Goal: Book appointment/travel/reservation

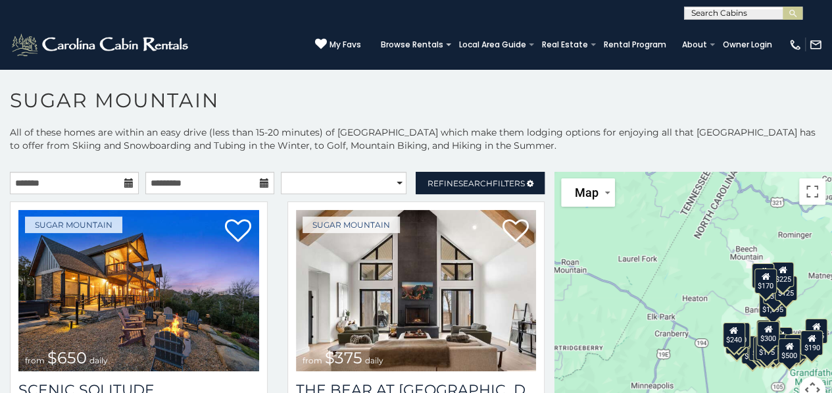
click at [126, 185] on icon at bounding box center [128, 182] width 9 height 9
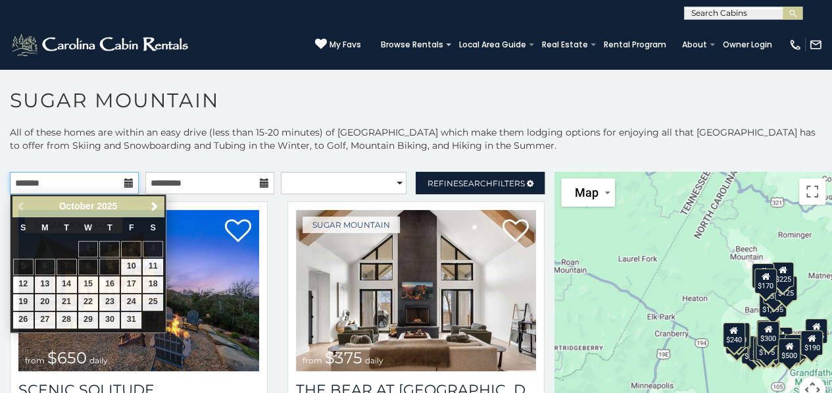
click at [96, 185] on input "text" at bounding box center [74, 183] width 129 height 22
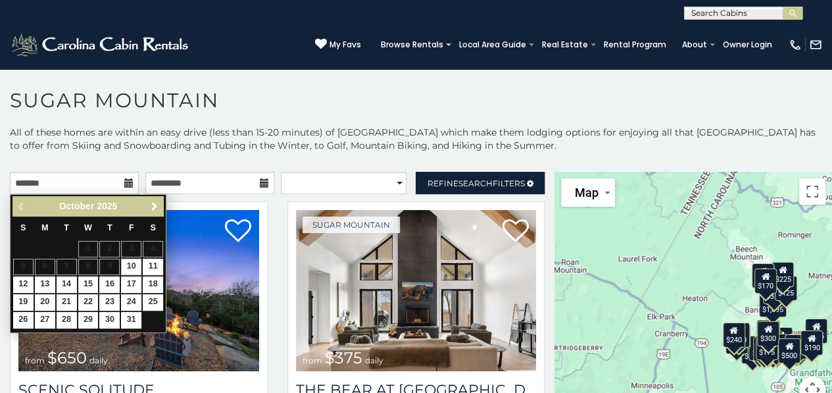
click at [151, 210] on span "Next" at bounding box center [154, 206] width 11 height 11
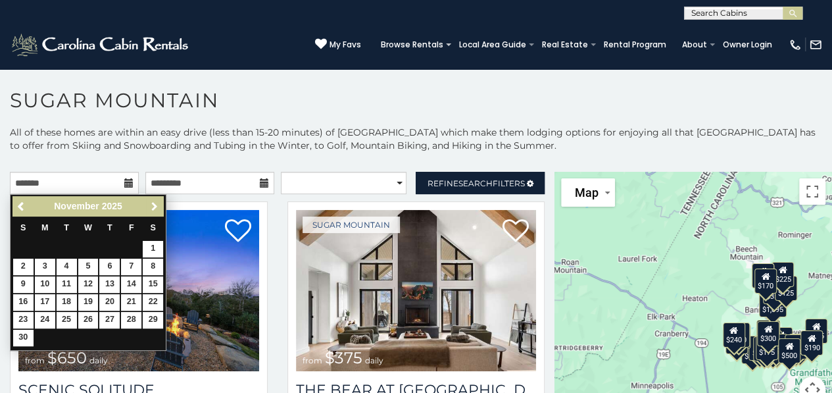
click at [151, 210] on span "Next" at bounding box center [154, 206] width 11 height 11
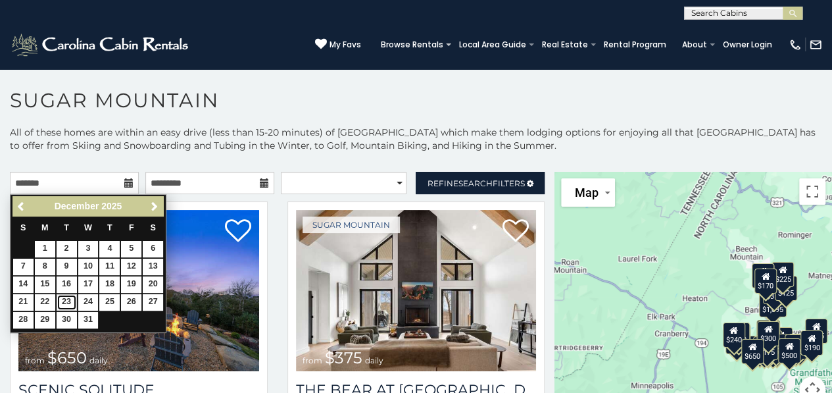
click at [63, 299] on link "23" at bounding box center [67, 302] width 20 height 16
type input "**********"
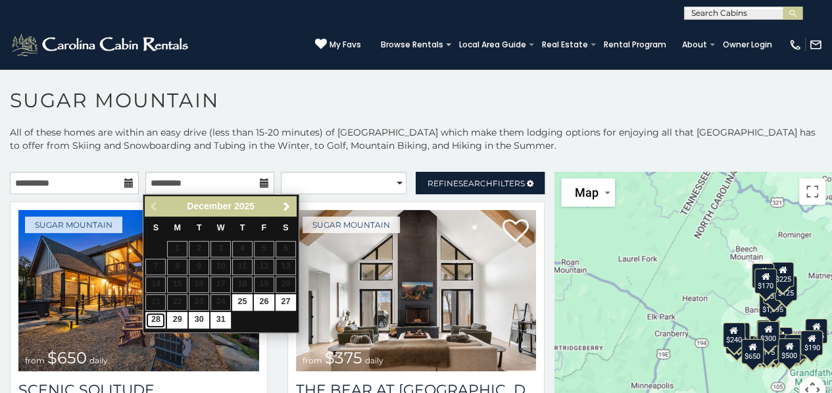
click at [158, 318] on link "28" at bounding box center [155, 320] width 20 height 16
type input "**********"
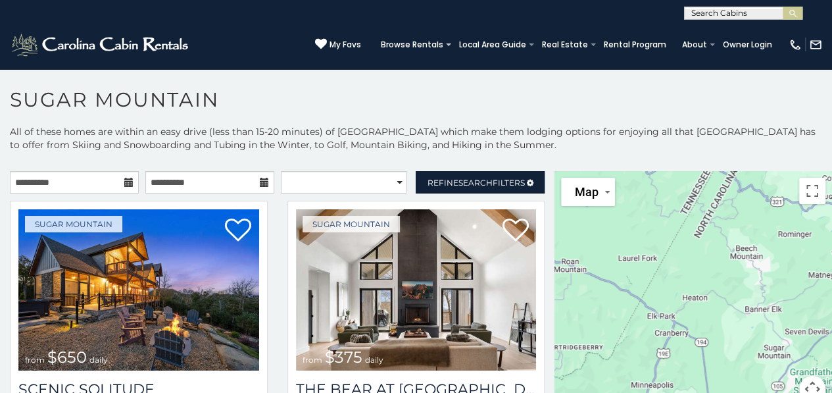
scroll to position [7, 0]
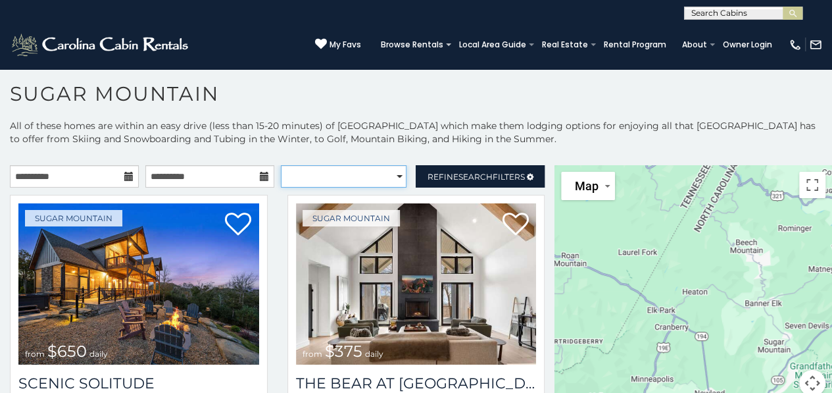
click at [393, 180] on select "**********" at bounding box center [344, 176] width 126 height 22
click at [281, 165] on select "**********" at bounding box center [344, 176] width 126 height 22
click at [393, 179] on select "**********" at bounding box center [344, 176] width 126 height 22
click at [281, 165] on select "**********" at bounding box center [344, 176] width 126 height 22
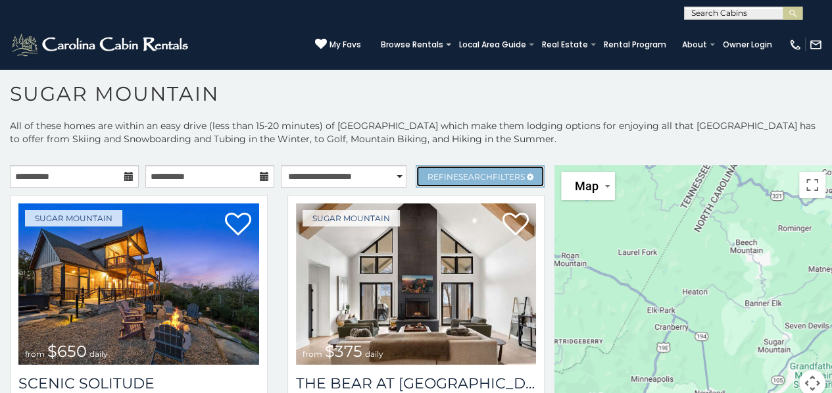
click at [470, 177] on span "Search" at bounding box center [475, 177] width 34 height 10
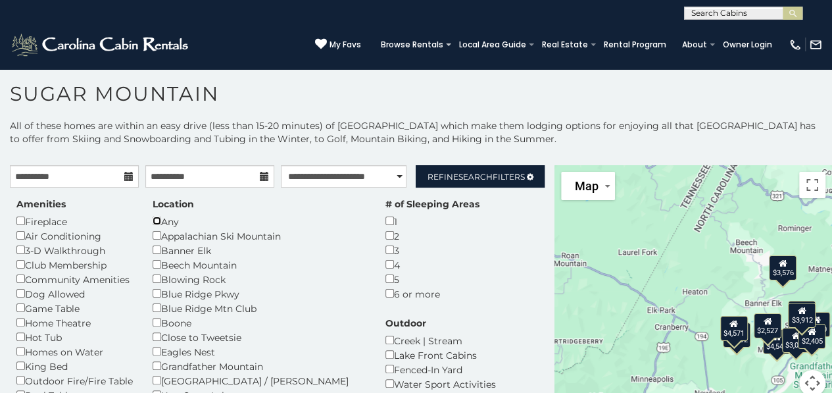
select select "*********"
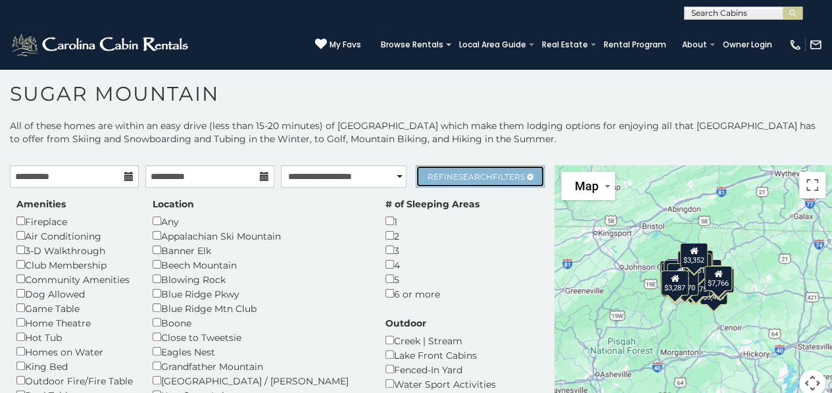
click at [466, 176] on span "Search" at bounding box center [475, 177] width 34 height 10
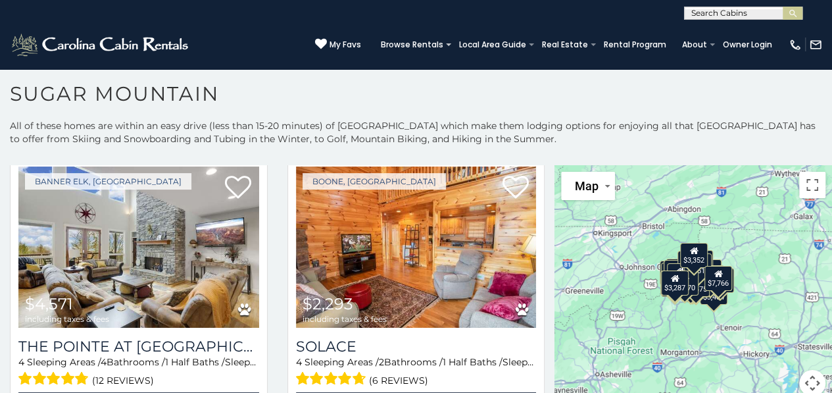
scroll to position [599, 0]
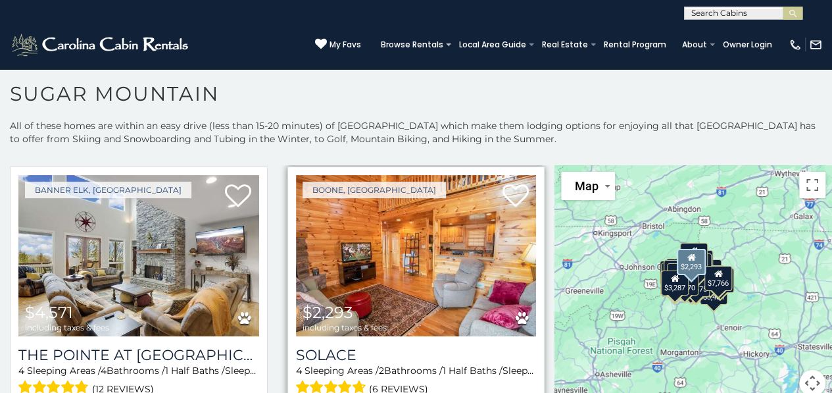
click at [416, 249] on img at bounding box center [416, 255] width 241 height 161
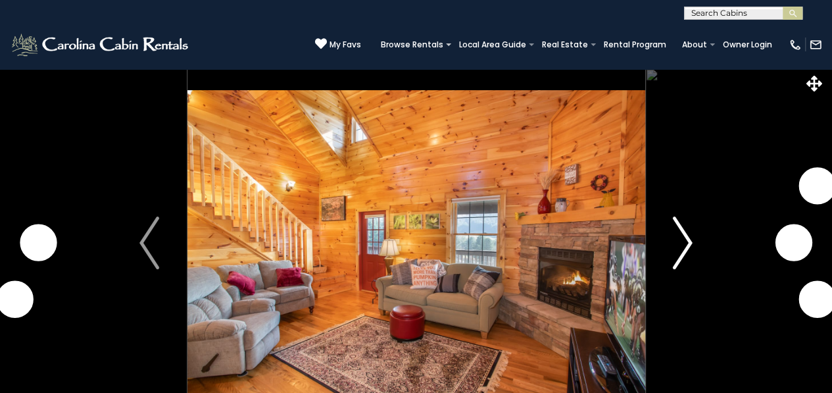
click at [681, 239] on img "Next" at bounding box center [683, 242] width 20 height 53
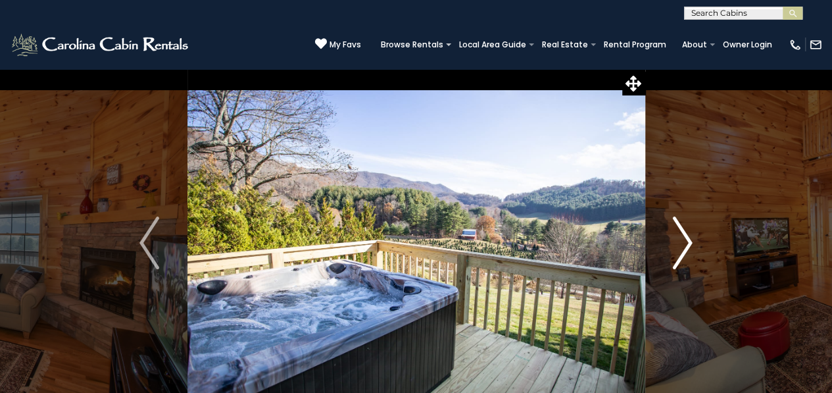
click at [681, 239] on img "Next" at bounding box center [683, 242] width 20 height 53
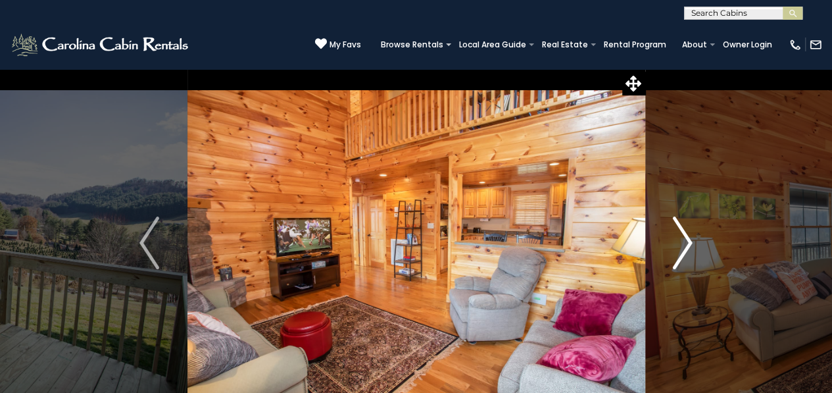
click at [681, 239] on img "Next" at bounding box center [683, 242] width 20 height 53
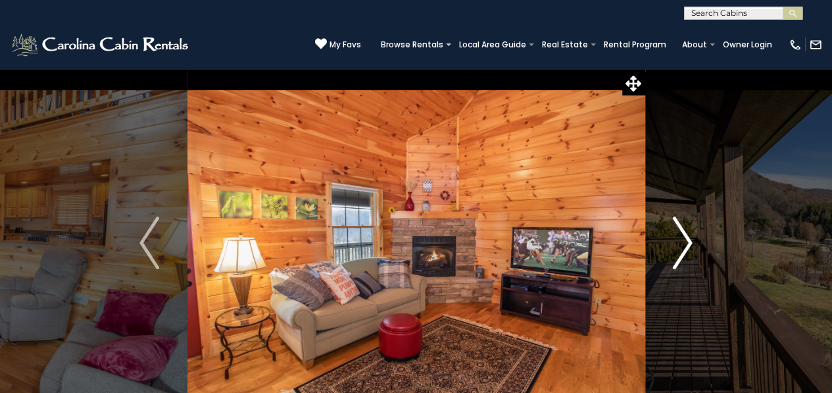
click at [681, 239] on img "Next" at bounding box center [683, 242] width 20 height 53
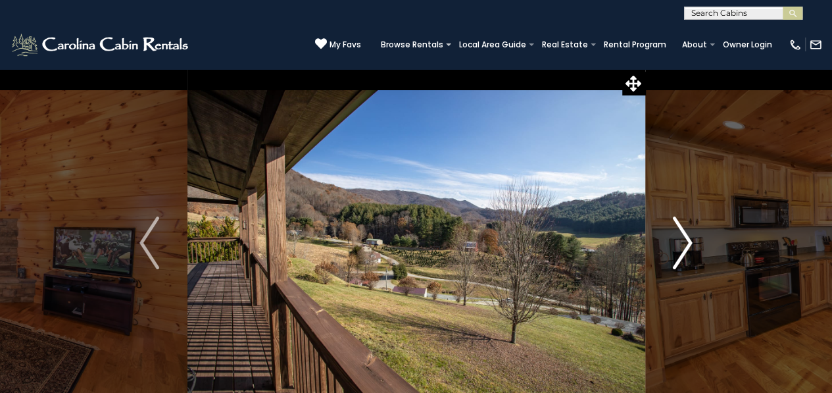
click at [681, 239] on img "Next" at bounding box center [683, 242] width 20 height 53
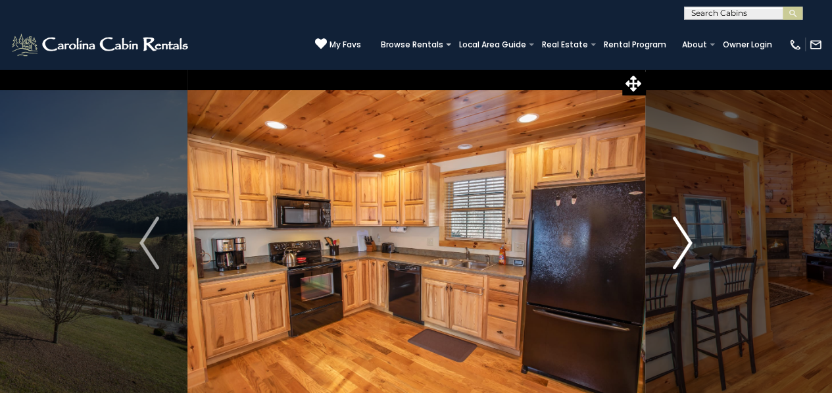
click at [681, 239] on img "Next" at bounding box center [683, 242] width 20 height 53
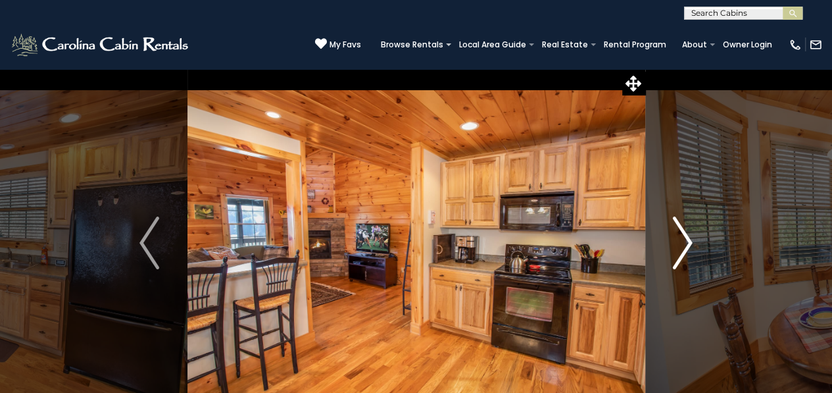
click at [681, 239] on img "Next" at bounding box center [683, 242] width 20 height 53
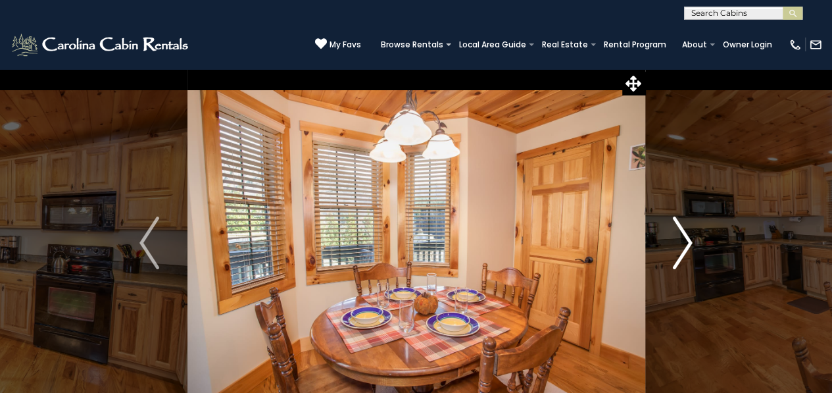
click at [681, 239] on img "Next" at bounding box center [683, 242] width 20 height 53
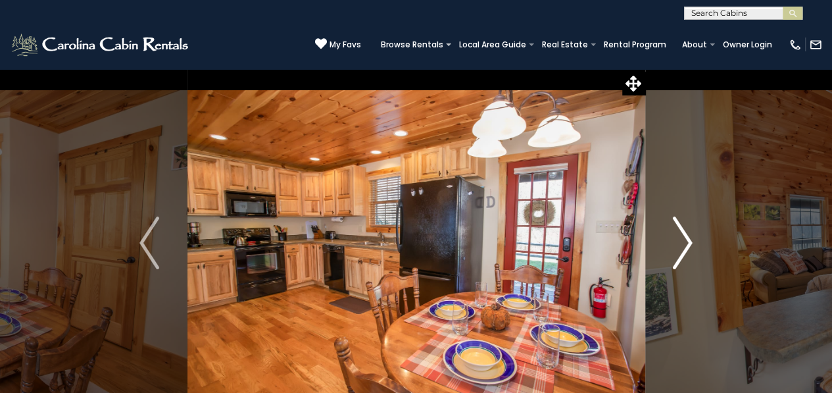
click at [681, 239] on img "Next" at bounding box center [683, 242] width 20 height 53
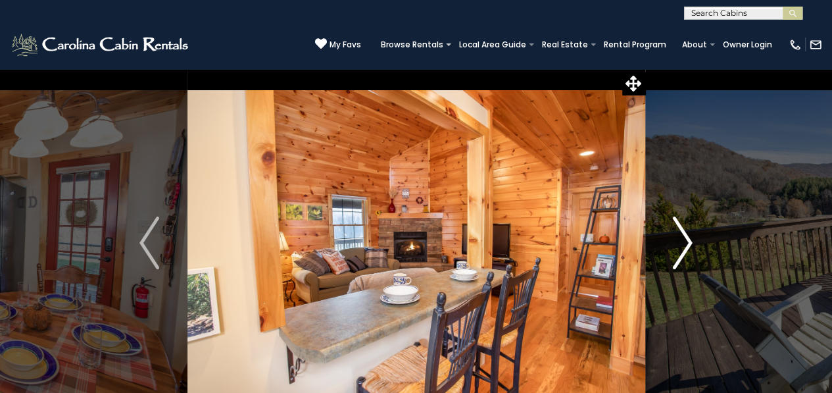
click at [681, 239] on img "Next" at bounding box center [683, 242] width 20 height 53
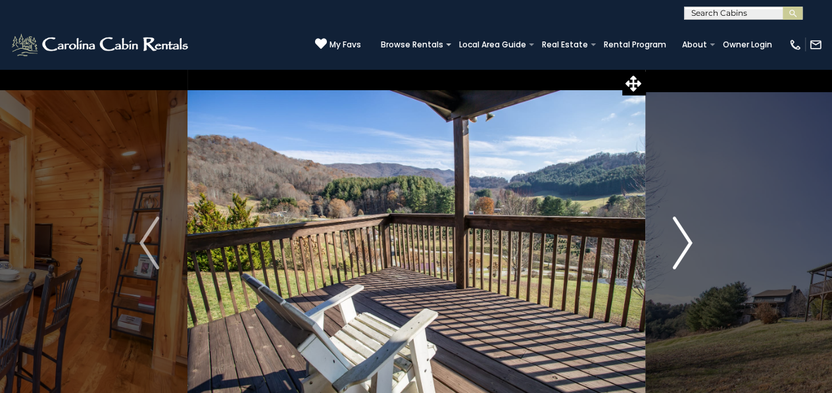
click at [681, 239] on img "Next" at bounding box center [683, 242] width 20 height 53
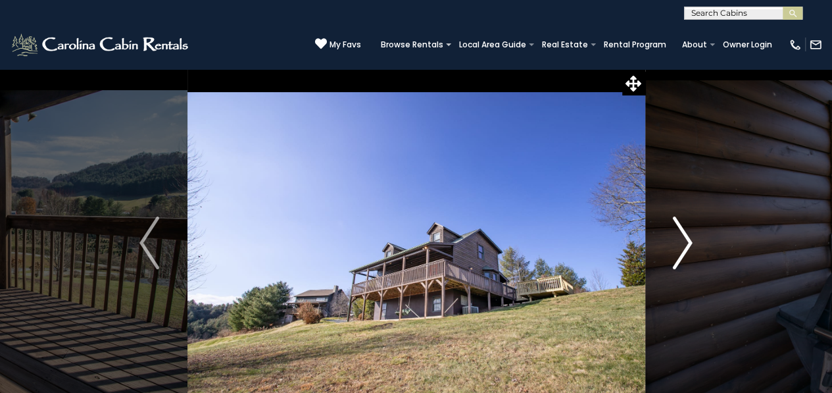
click at [681, 239] on img "Next" at bounding box center [683, 242] width 20 height 53
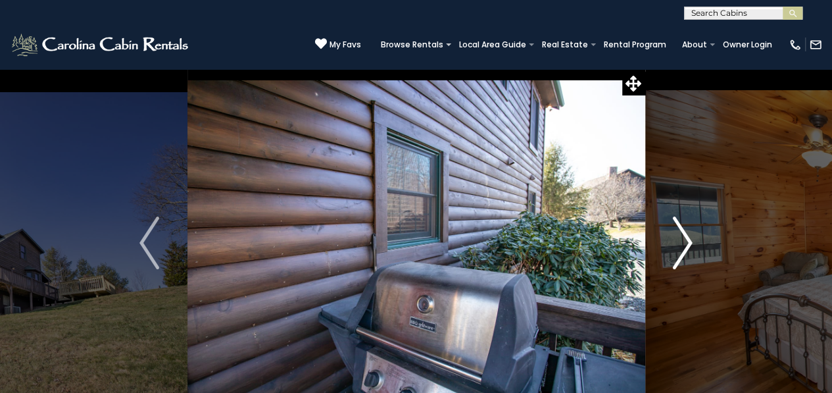
click at [681, 239] on img "Next" at bounding box center [683, 242] width 20 height 53
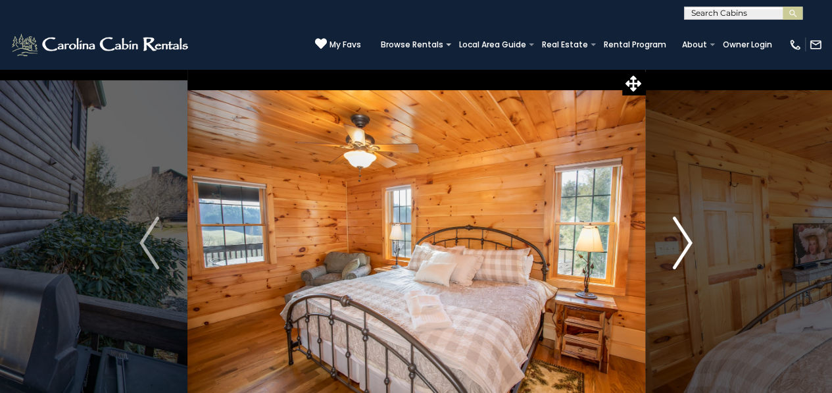
click at [681, 239] on img "Next" at bounding box center [683, 242] width 20 height 53
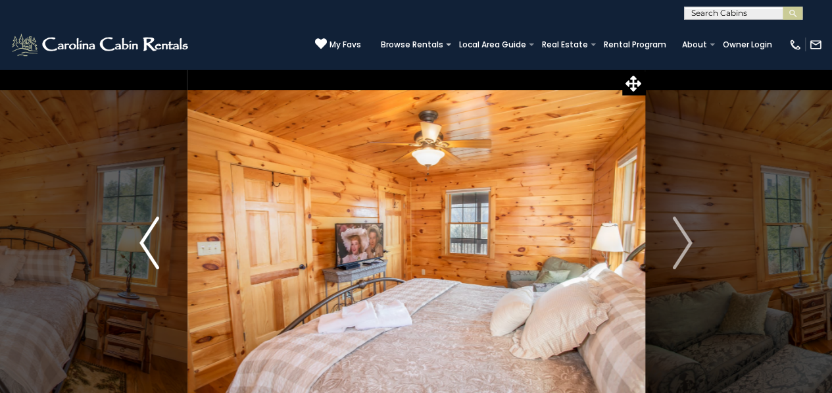
click at [160, 244] on button "Previous" at bounding box center [150, 242] width 76 height 349
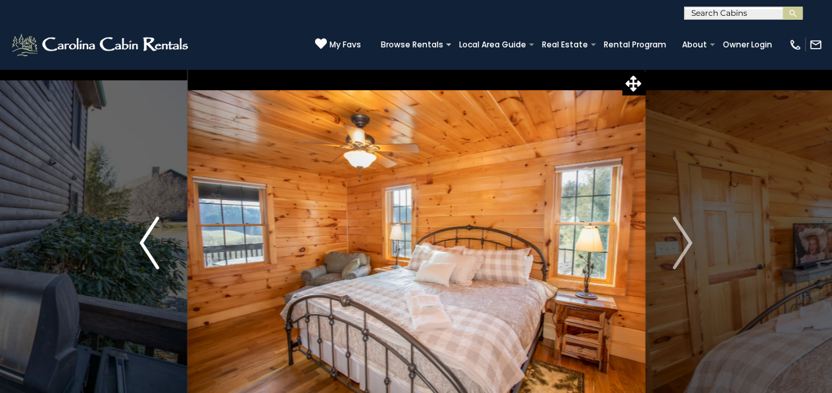
click at [160, 244] on button "Previous" at bounding box center [150, 242] width 76 height 349
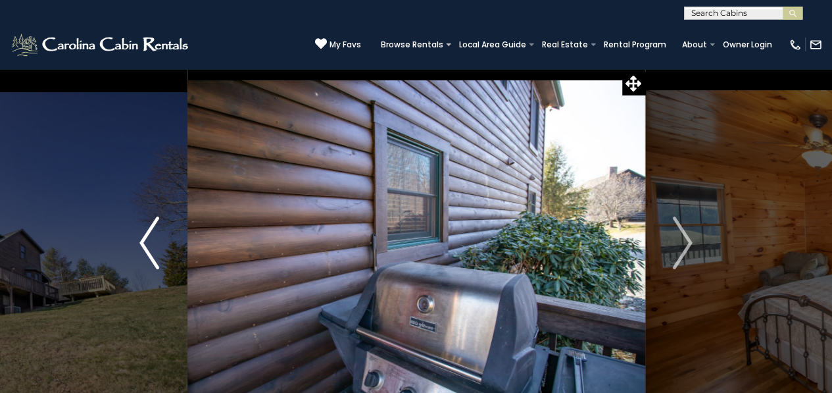
click at [160, 244] on button "Previous" at bounding box center [150, 242] width 76 height 349
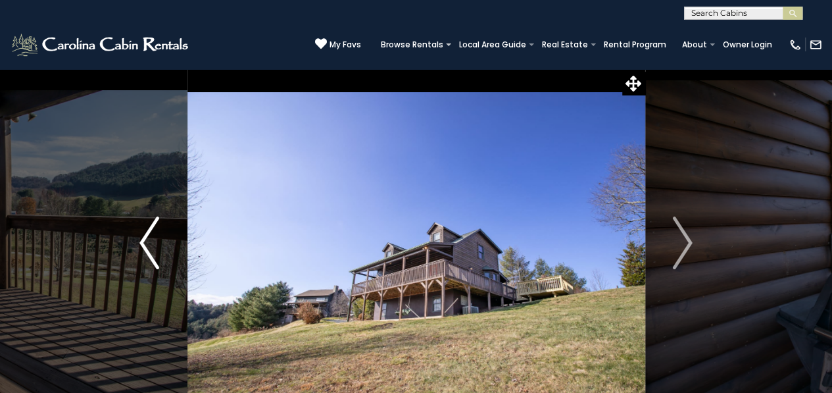
click at [160, 244] on button "Previous" at bounding box center [150, 242] width 76 height 349
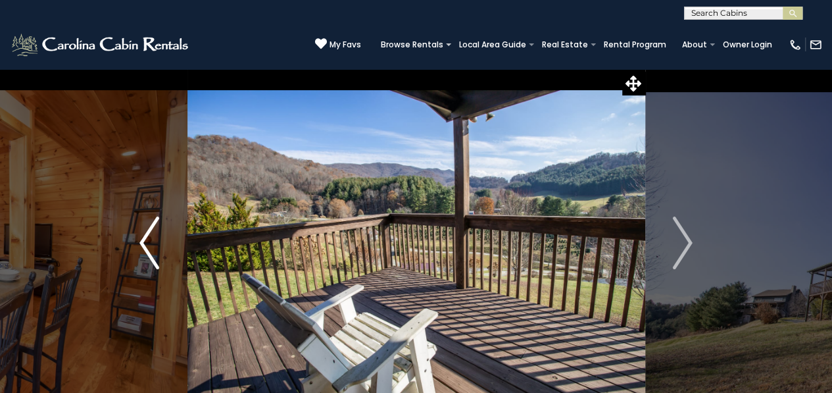
click at [153, 227] on img "Previous" at bounding box center [149, 242] width 20 height 53
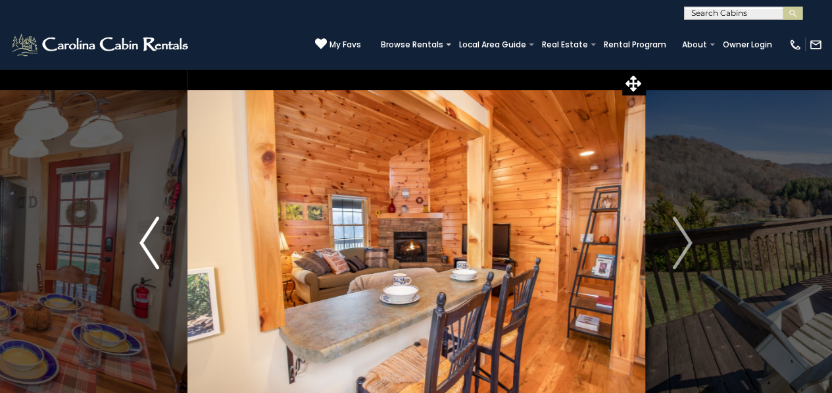
click at [153, 227] on img "Previous" at bounding box center [149, 242] width 20 height 53
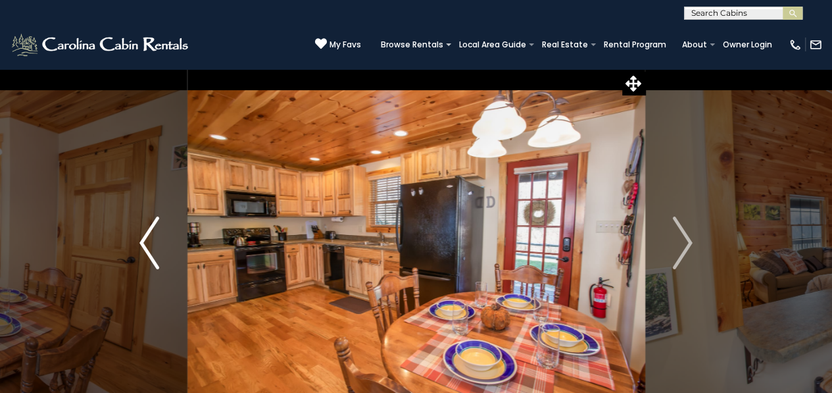
click at [151, 243] on img "Previous" at bounding box center [149, 242] width 20 height 53
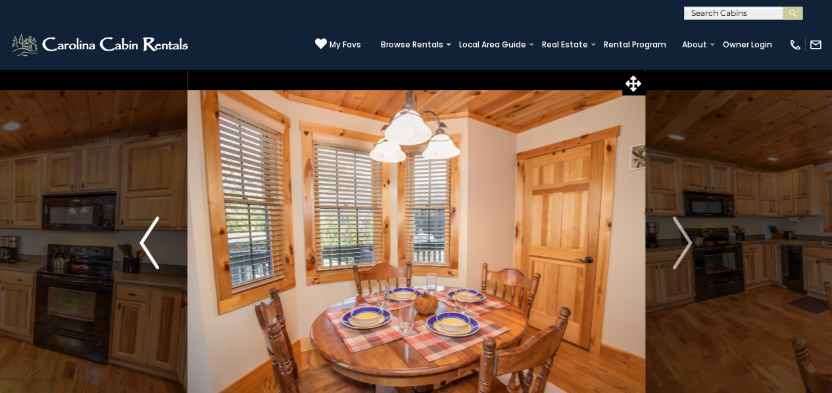
click at [151, 243] on img "Previous" at bounding box center [149, 242] width 20 height 53
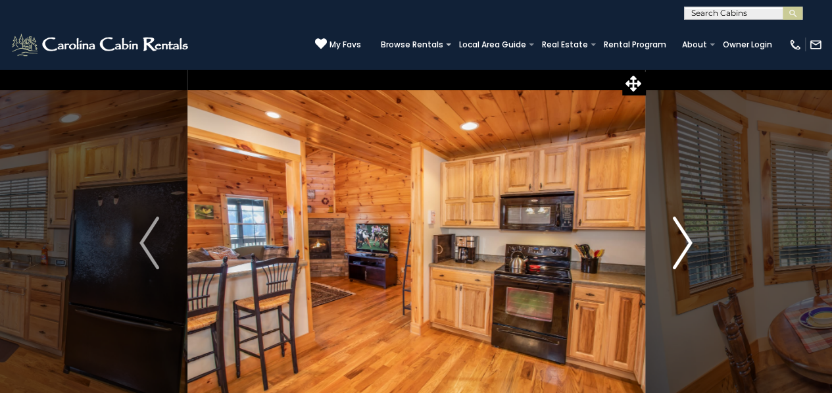
click at [689, 244] on img "Next" at bounding box center [683, 242] width 20 height 53
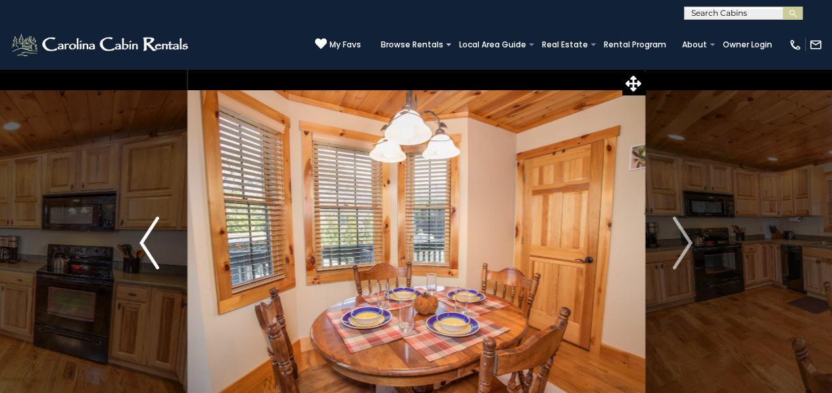
click at [143, 241] on img "Previous" at bounding box center [149, 242] width 20 height 53
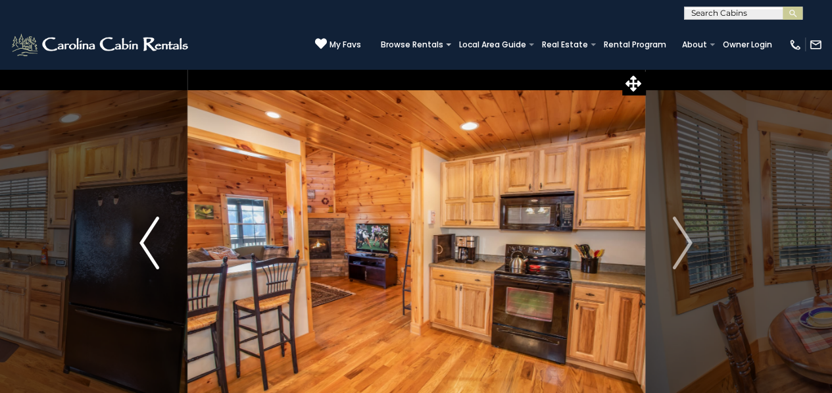
click at [143, 241] on img "Previous" at bounding box center [149, 242] width 20 height 53
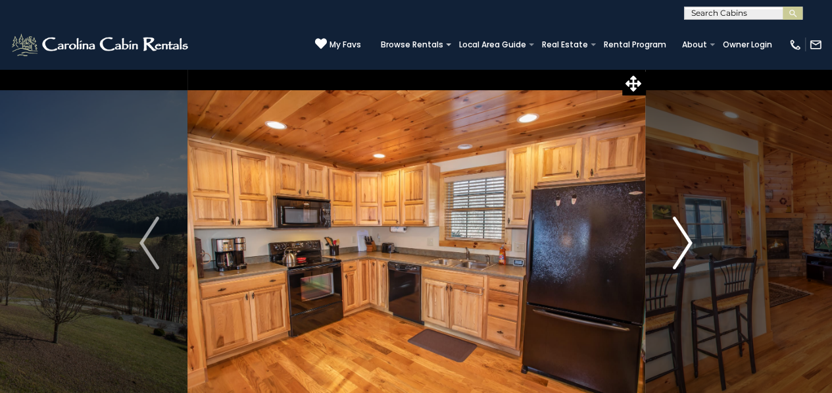
click at [686, 249] on img "Next" at bounding box center [683, 242] width 20 height 53
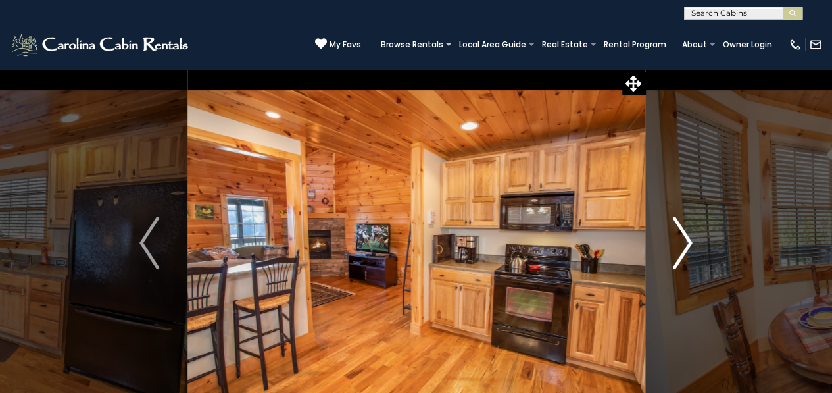
click at [686, 249] on img "Next" at bounding box center [683, 242] width 20 height 53
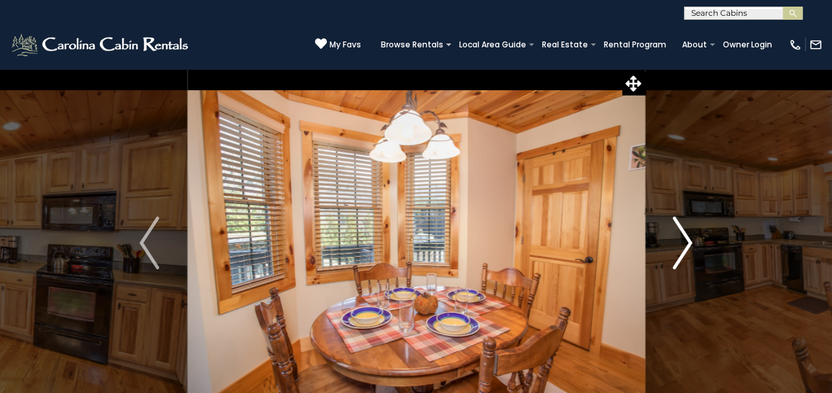
click at [694, 235] on button "Next" at bounding box center [682, 242] width 76 height 349
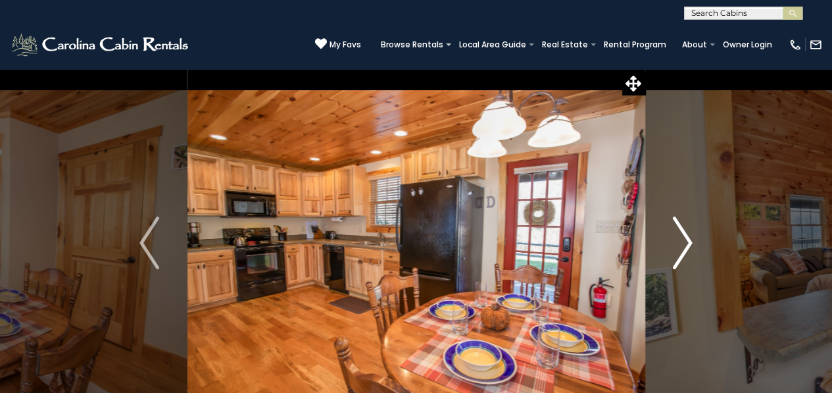
click at [694, 235] on button "Next" at bounding box center [682, 242] width 76 height 349
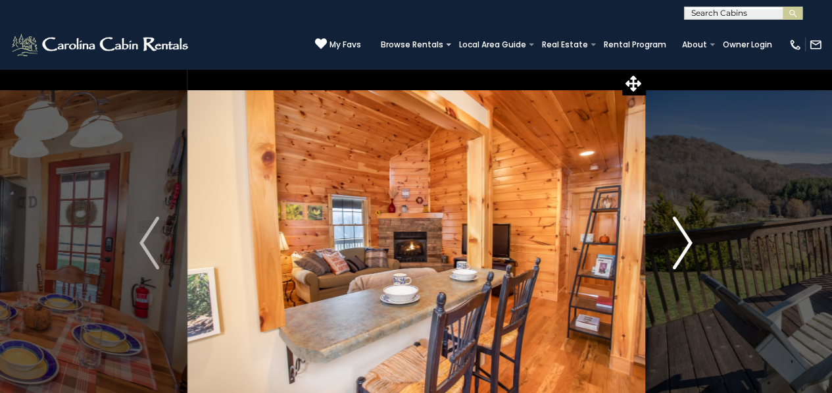
click at [688, 222] on img "Next" at bounding box center [683, 242] width 20 height 53
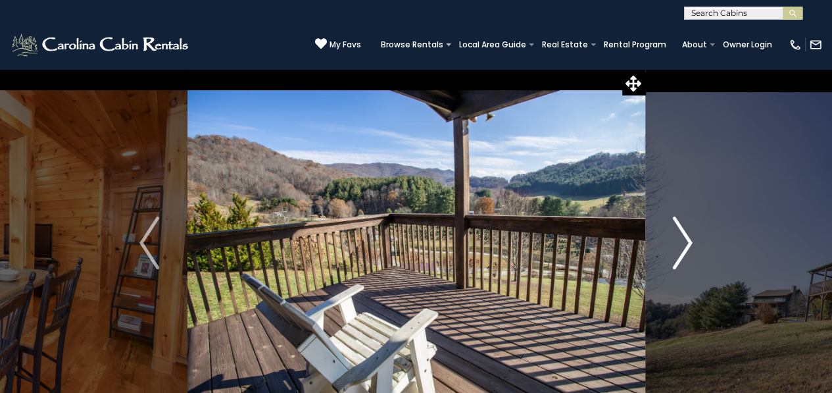
click at [688, 222] on img "Next" at bounding box center [683, 242] width 20 height 53
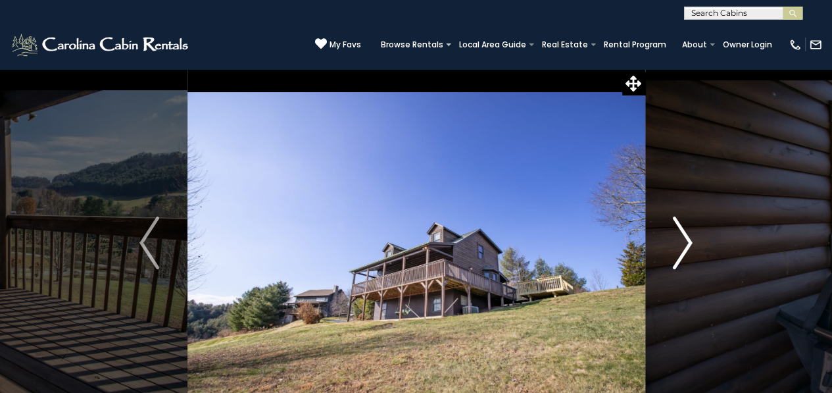
click at [688, 222] on img "Next" at bounding box center [683, 242] width 20 height 53
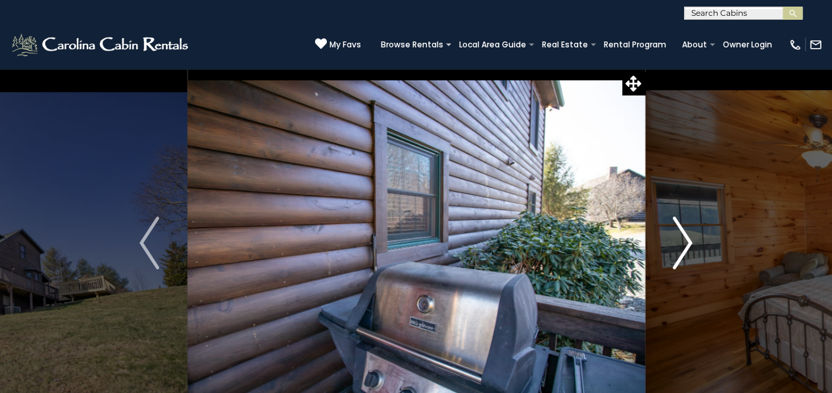
click at [688, 222] on img "Next" at bounding box center [683, 242] width 20 height 53
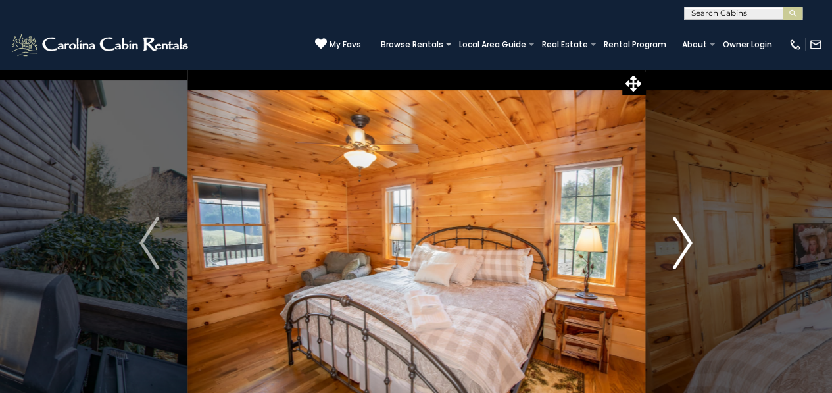
click at [688, 222] on img "Next" at bounding box center [683, 242] width 20 height 53
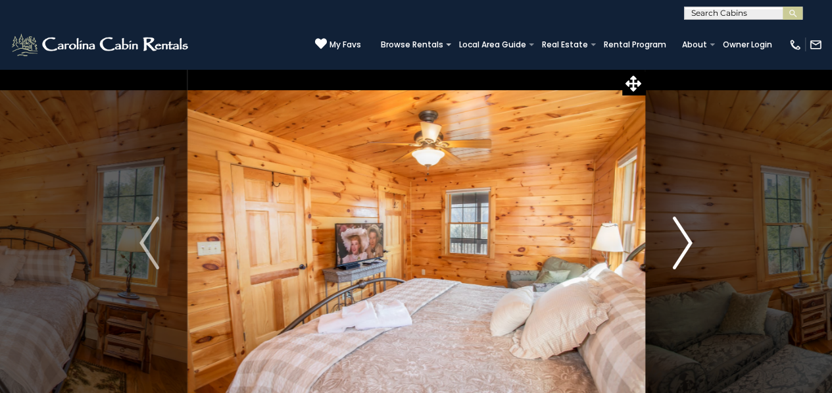
click at [688, 222] on img "Next" at bounding box center [683, 242] width 20 height 53
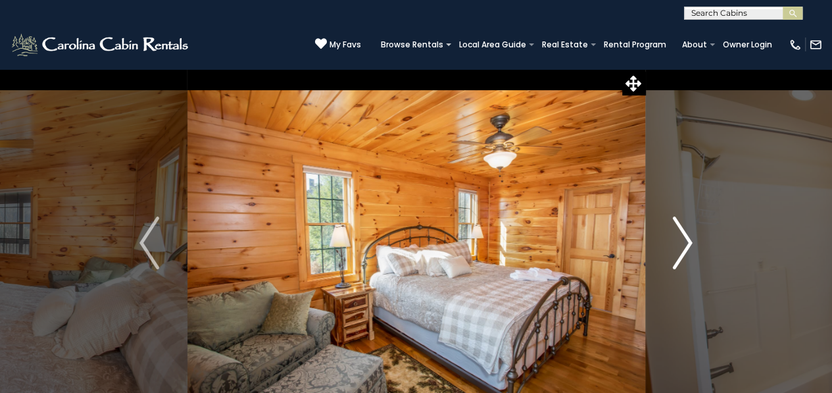
click at [688, 222] on img "Next" at bounding box center [683, 242] width 20 height 53
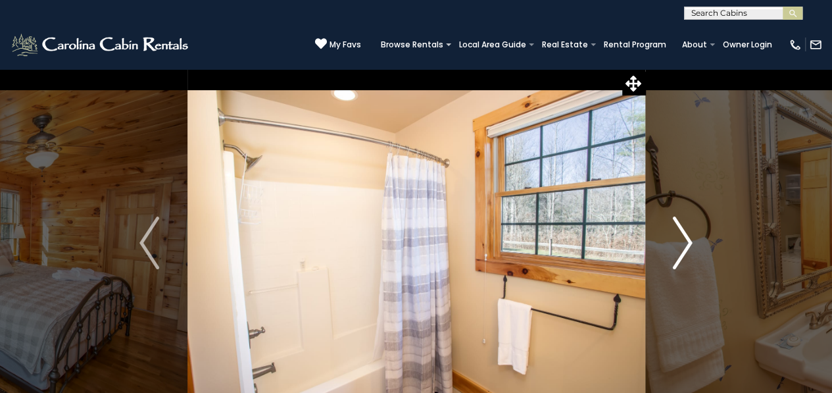
click at [688, 222] on img "Next" at bounding box center [683, 242] width 20 height 53
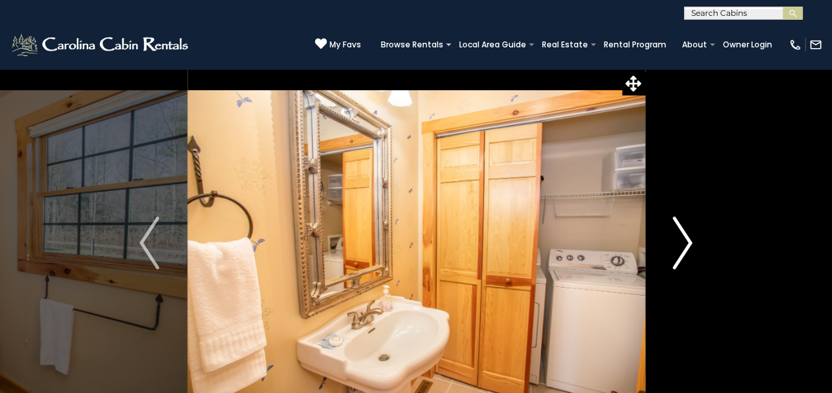
click at [688, 222] on img "Next" at bounding box center [683, 242] width 20 height 53
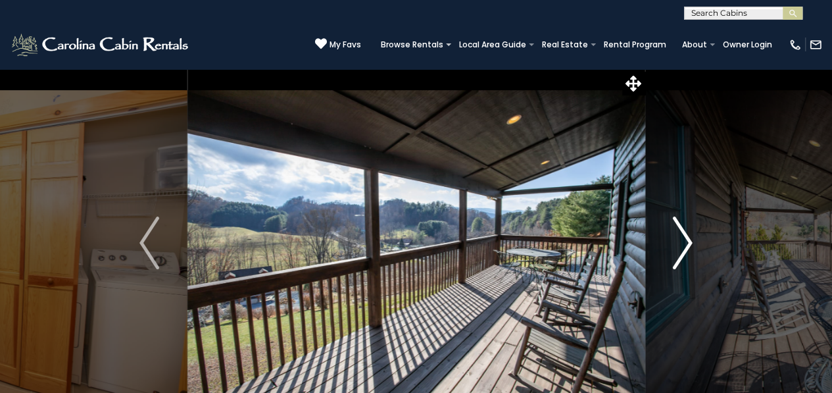
click at [688, 222] on img "Next" at bounding box center [683, 242] width 20 height 53
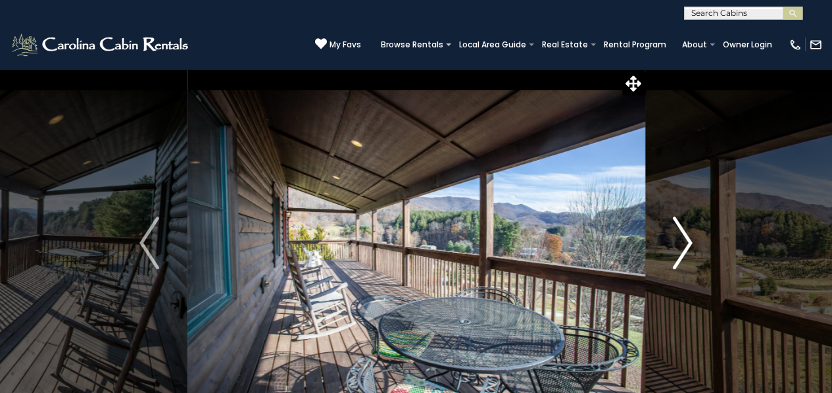
click at [688, 222] on img "Next" at bounding box center [683, 242] width 20 height 53
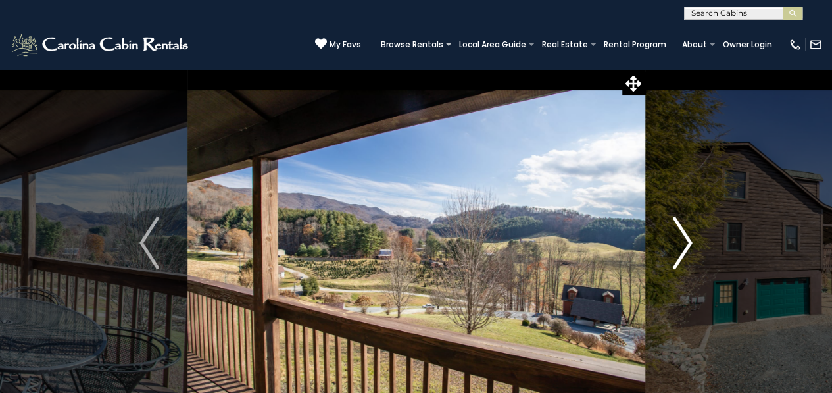
click at [688, 222] on img "Next" at bounding box center [683, 242] width 20 height 53
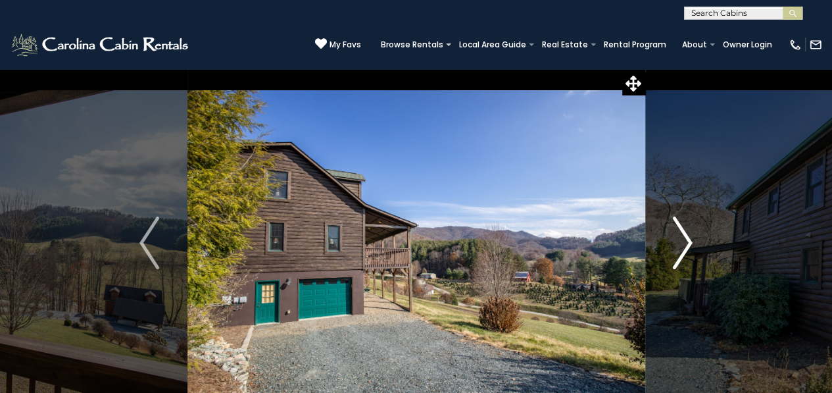
click at [688, 222] on img "Next" at bounding box center [683, 242] width 20 height 53
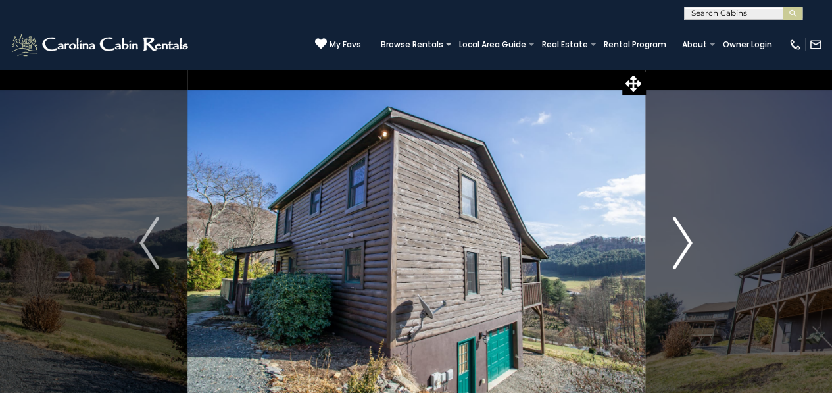
click at [688, 222] on img "Next" at bounding box center [683, 242] width 20 height 53
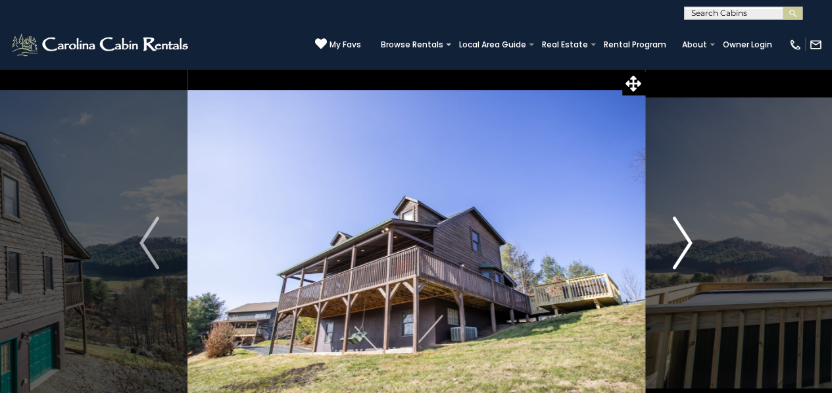
click at [688, 222] on img "Next" at bounding box center [683, 242] width 20 height 53
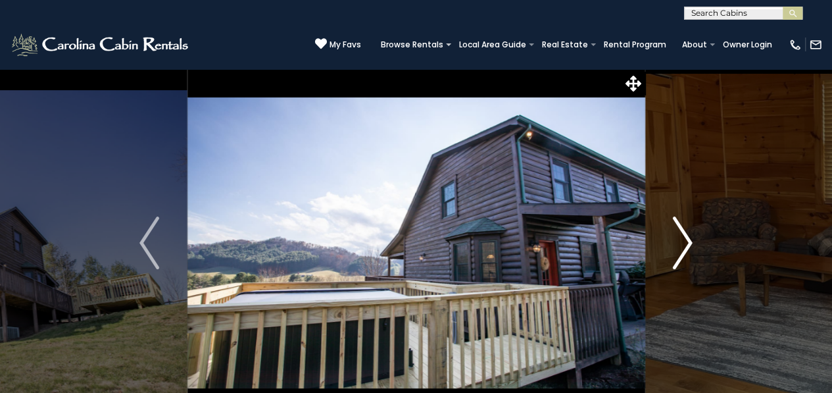
click at [688, 222] on img "Next" at bounding box center [683, 242] width 20 height 53
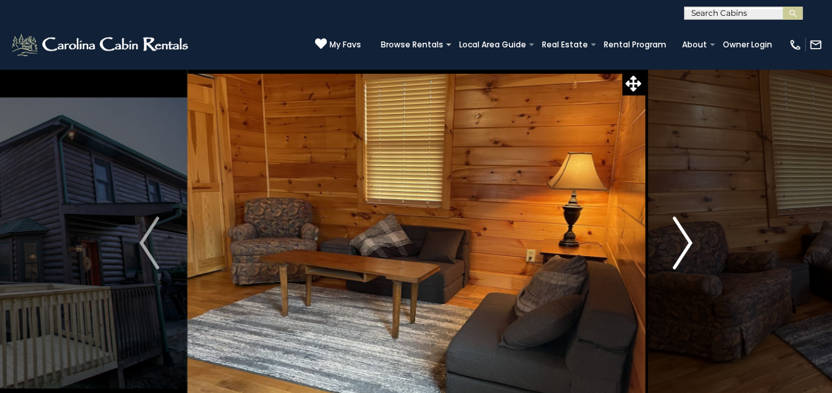
click at [688, 222] on img "Next" at bounding box center [683, 242] width 20 height 53
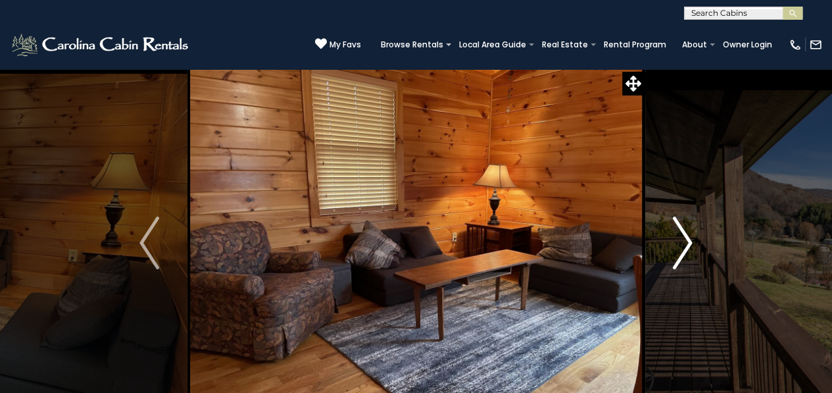
click at [688, 222] on img "Next" at bounding box center [683, 242] width 20 height 53
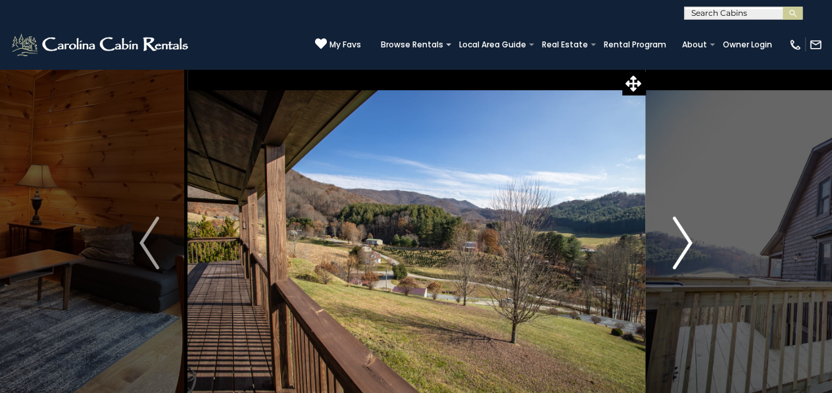
click at [688, 222] on img "Next" at bounding box center [683, 242] width 20 height 53
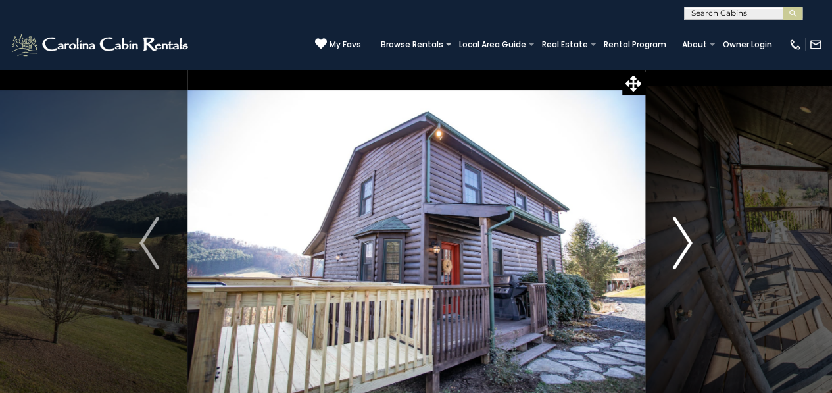
click at [688, 222] on img "Next" at bounding box center [683, 242] width 20 height 53
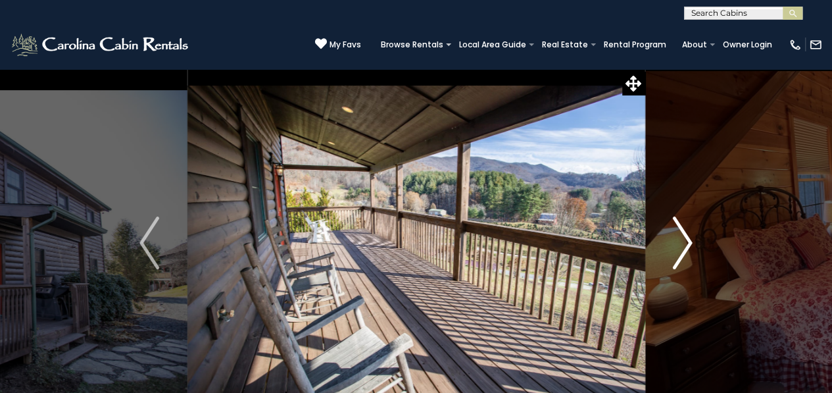
click at [688, 222] on img "Next" at bounding box center [683, 242] width 20 height 53
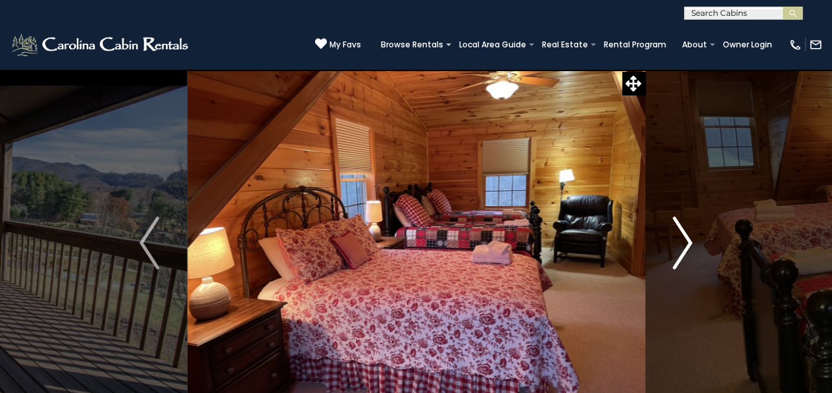
click at [688, 222] on img "Next" at bounding box center [683, 242] width 20 height 53
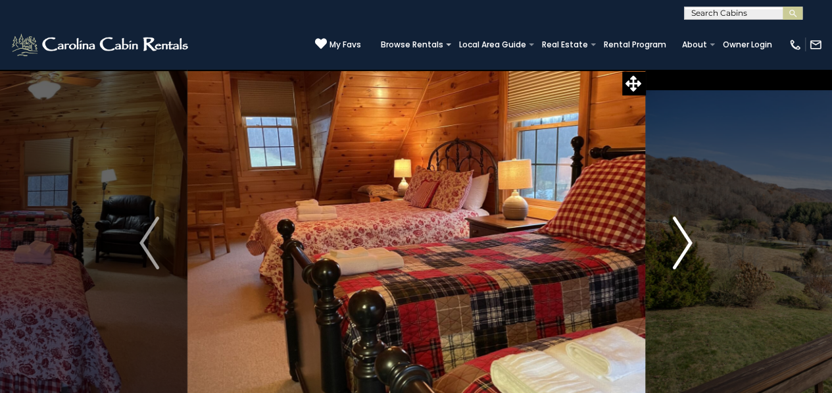
click at [688, 222] on img "Next" at bounding box center [683, 242] width 20 height 53
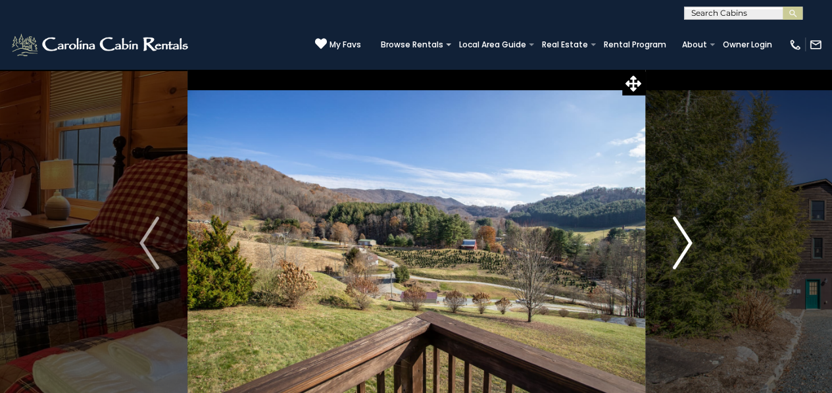
click at [688, 222] on img "Next" at bounding box center [683, 242] width 20 height 53
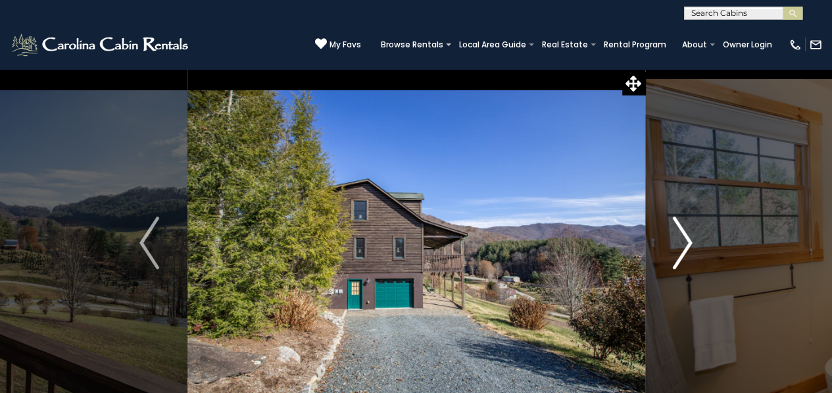
click at [684, 235] on img "Next" at bounding box center [683, 242] width 20 height 53
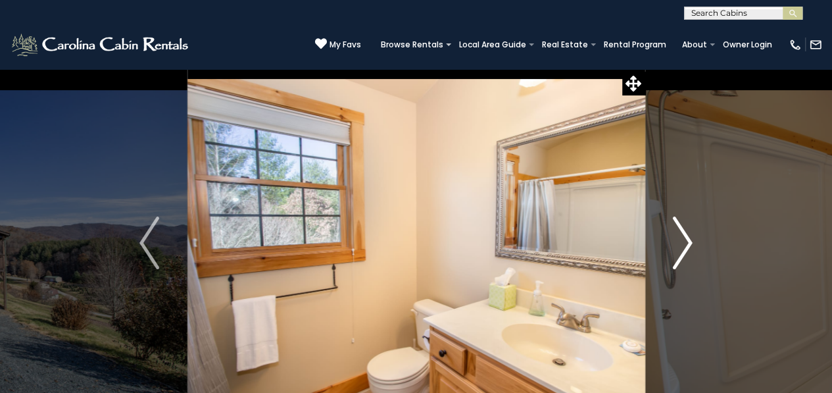
click at [684, 235] on img "Next" at bounding box center [683, 242] width 20 height 53
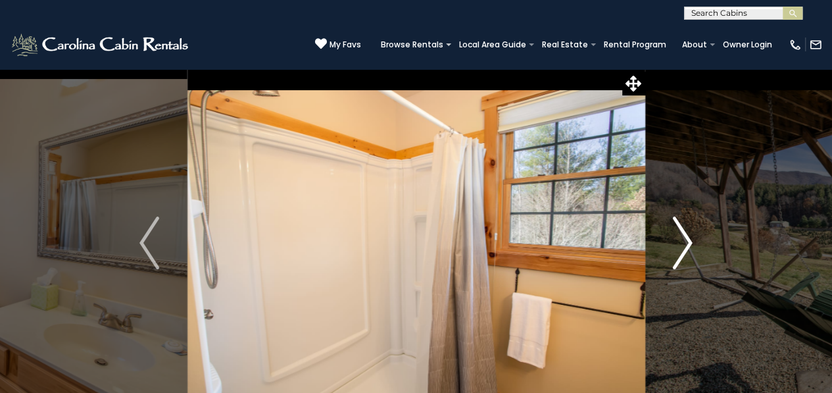
click at [684, 235] on img "Next" at bounding box center [683, 242] width 20 height 53
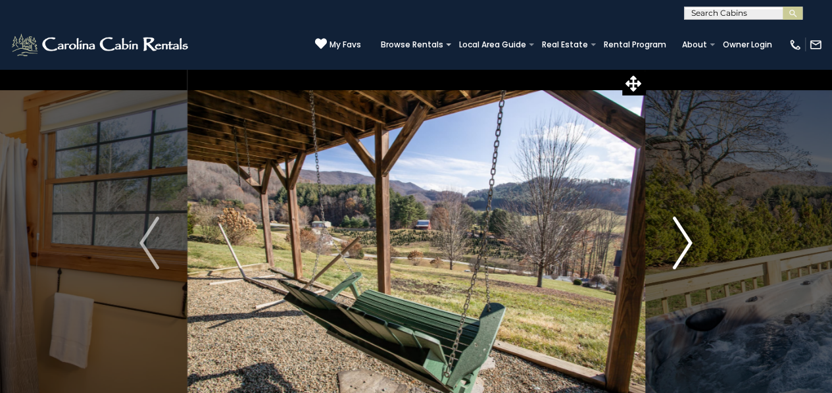
click at [684, 235] on img "Next" at bounding box center [683, 242] width 20 height 53
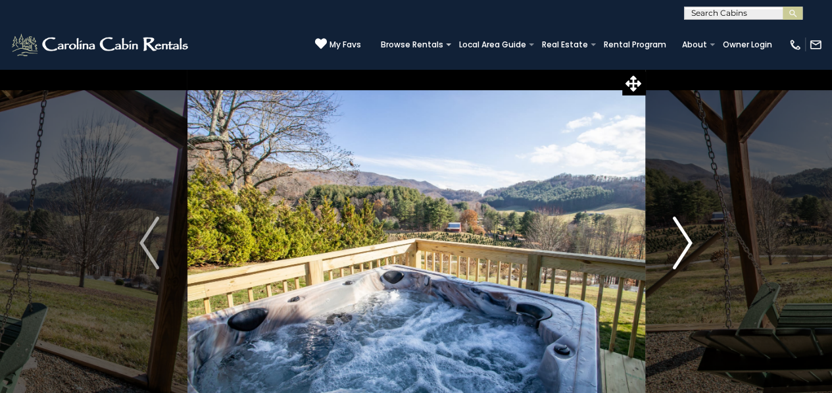
click at [684, 235] on img "Next" at bounding box center [683, 242] width 20 height 53
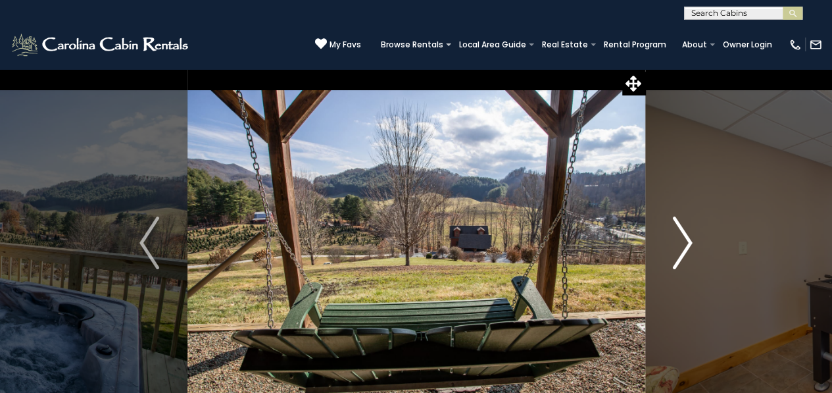
click at [684, 235] on img "Next" at bounding box center [683, 242] width 20 height 53
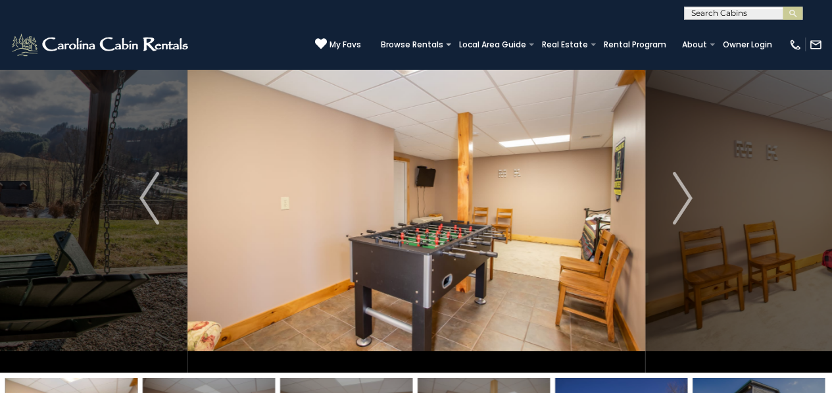
scroll to position [47, 0]
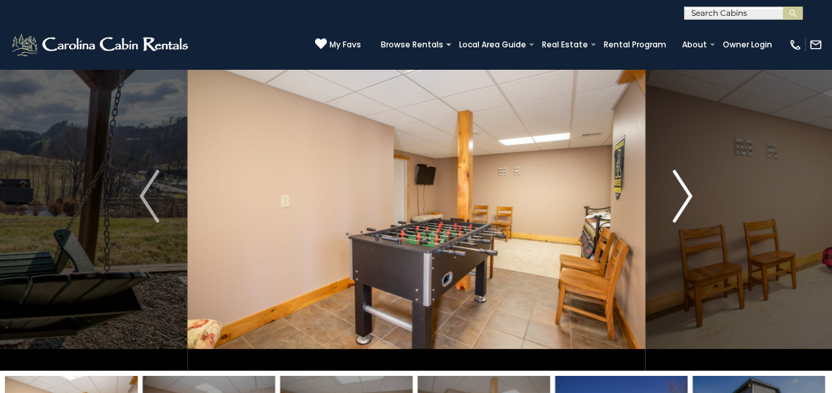
click at [675, 193] on img "Next" at bounding box center [683, 196] width 20 height 53
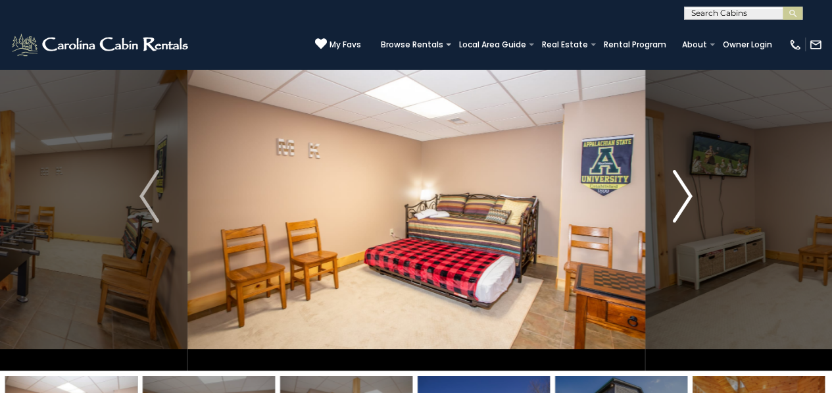
click at [675, 193] on img "Next" at bounding box center [683, 196] width 20 height 53
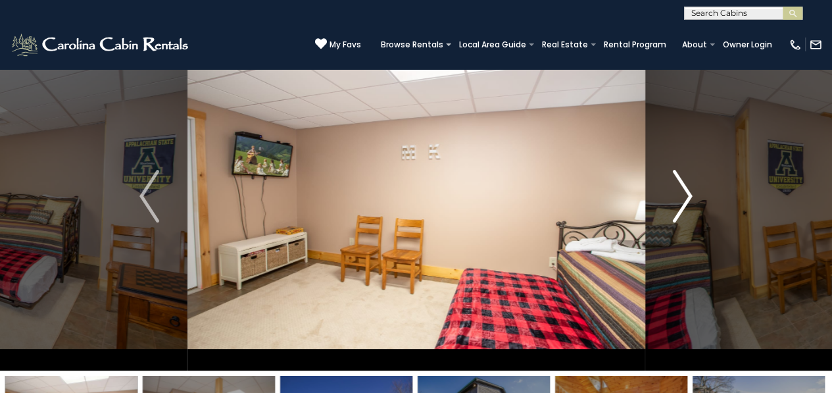
click at [675, 193] on img "Next" at bounding box center [683, 196] width 20 height 53
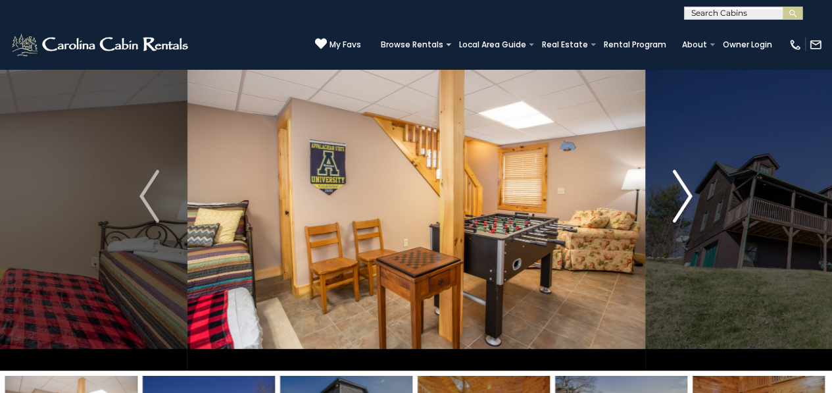
click at [675, 193] on img "Next" at bounding box center [683, 196] width 20 height 53
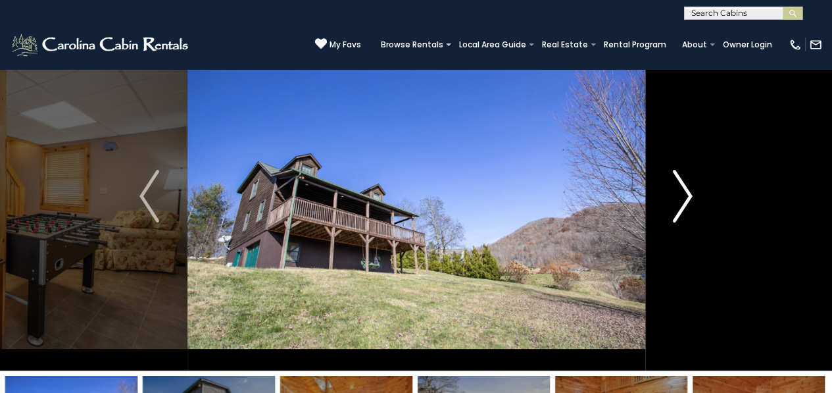
click at [675, 193] on img "Next" at bounding box center [683, 196] width 20 height 53
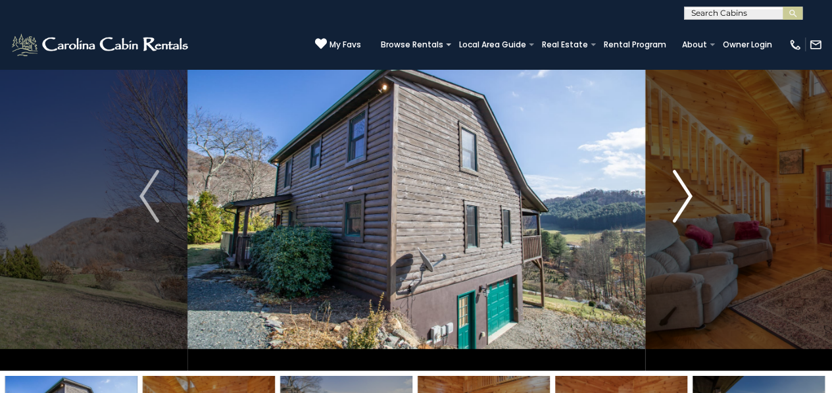
click at [675, 193] on img "Next" at bounding box center [683, 196] width 20 height 53
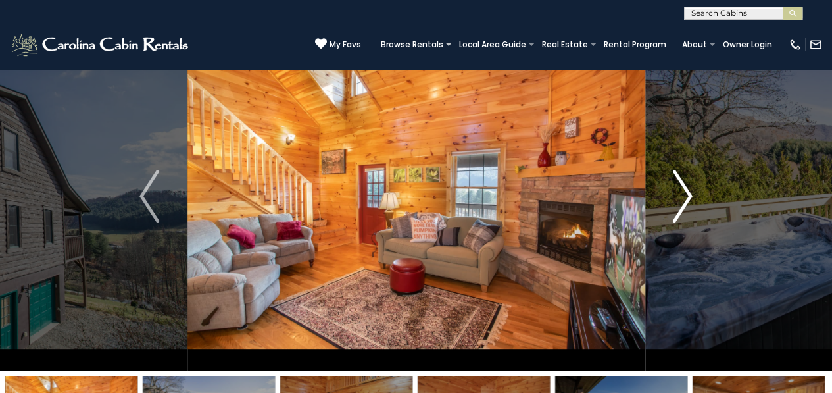
click at [675, 193] on img "Next" at bounding box center [683, 196] width 20 height 53
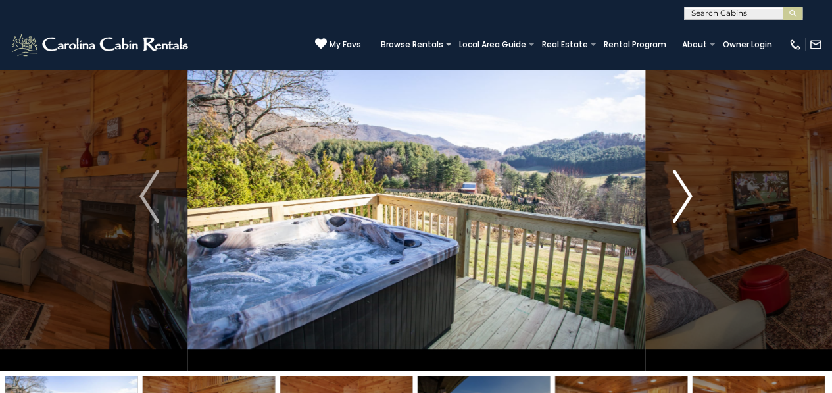
click at [675, 193] on img "Next" at bounding box center [683, 196] width 20 height 53
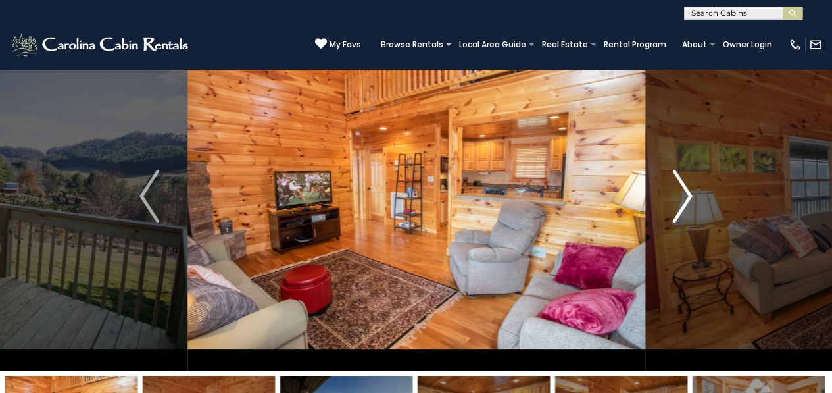
click at [675, 193] on img "Next" at bounding box center [683, 196] width 20 height 53
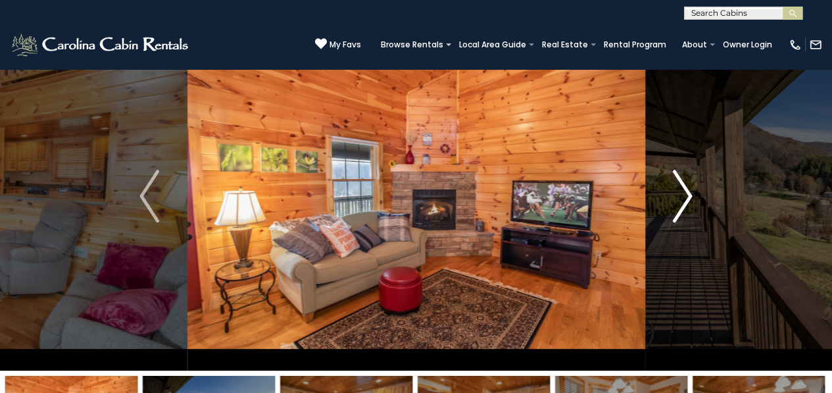
click at [675, 193] on img "Next" at bounding box center [683, 196] width 20 height 53
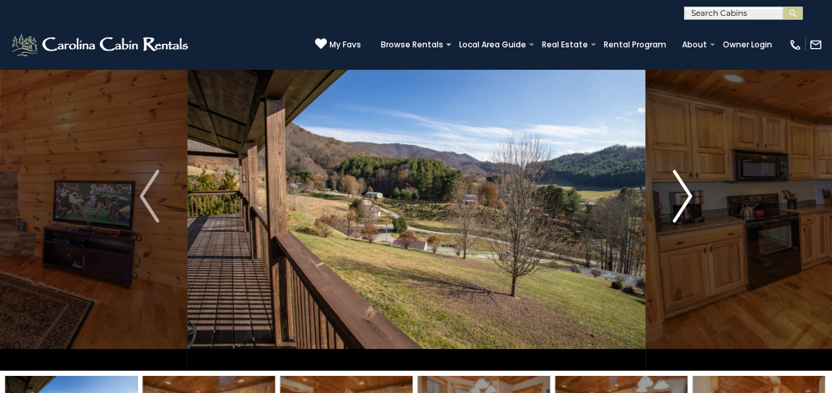
click at [675, 193] on img "Next" at bounding box center [683, 196] width 20 height 53
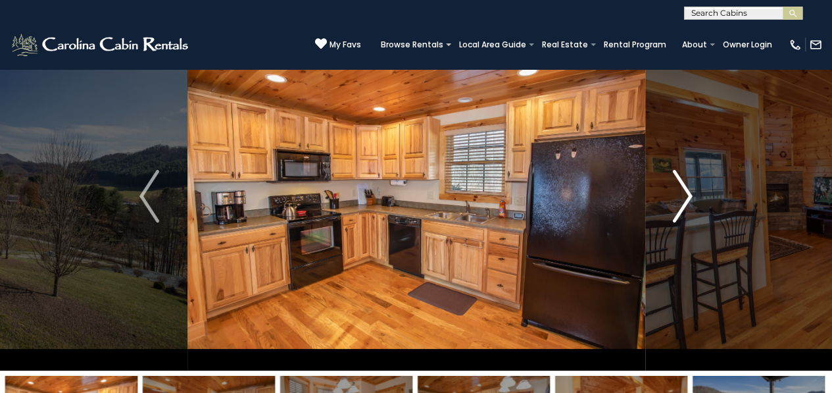
click at [675, 193] on img "Next" at bounding box center [683, 196] width 20 height 53
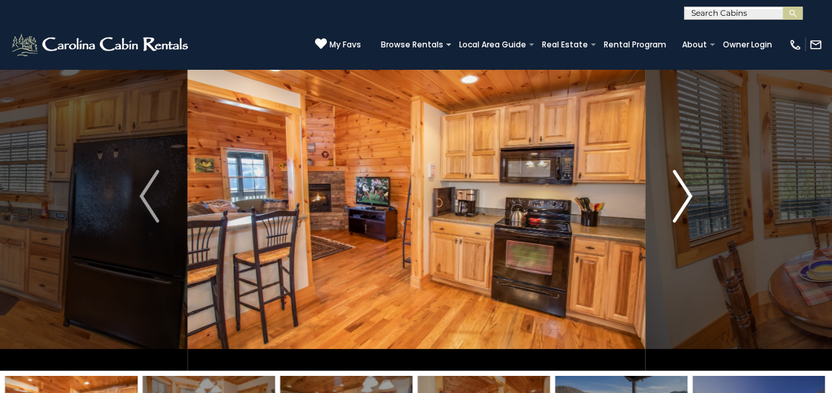
click at [675, 193] on img "Next" at bounding box center [683, 196] width 20 height 53
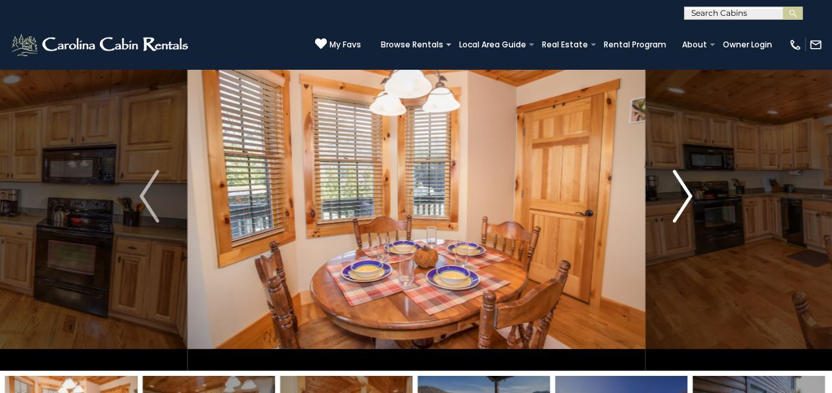
click at [675, 193] on img "Next" at bounding box center [683, 196] width 20 height 53
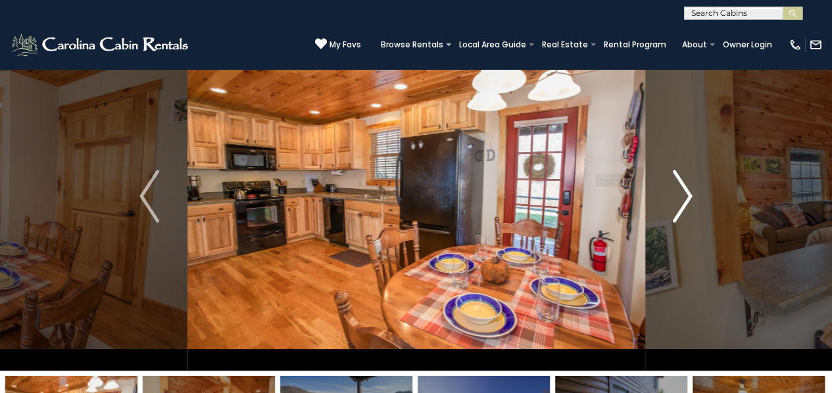
click at [675, 193] on img "Next" at bounding box center [683, 196] width 20 height 53
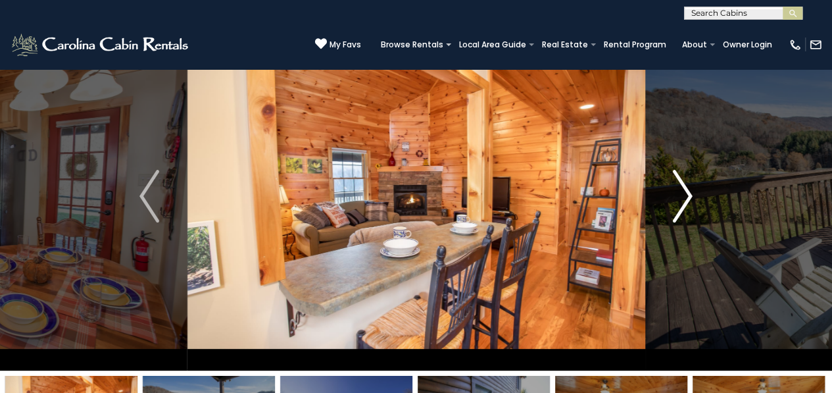
click at [675, 193] on img "Next" at bounding box center [683, 196] width 20 height 53
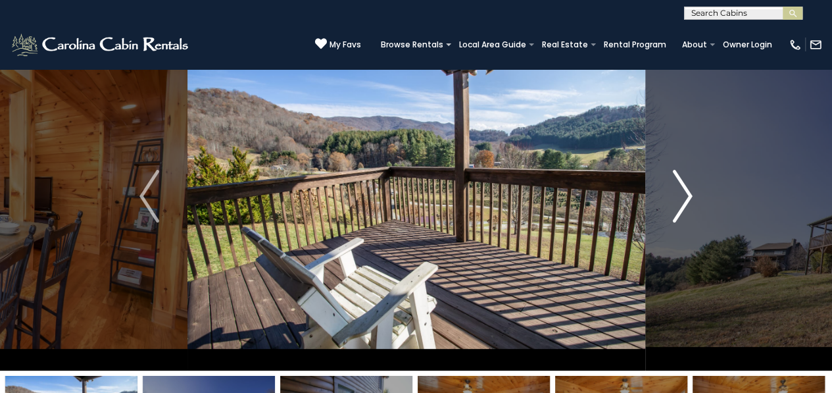
click at [675, 193] on img "Next" at bounding box center [683, 196] width 20 height 53
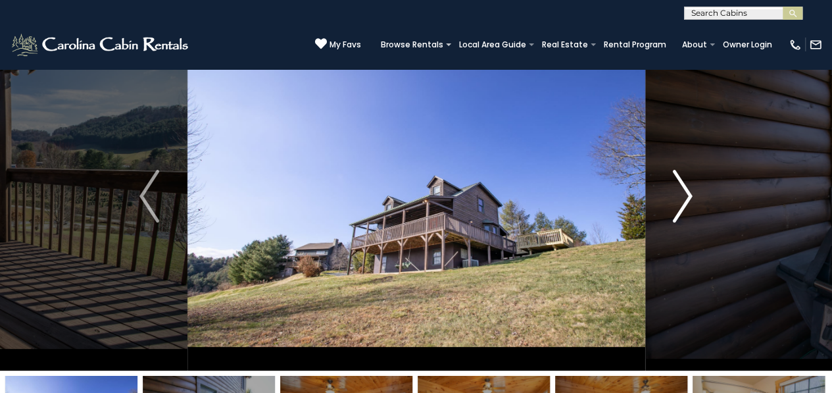
click at [675, 193] on img "Next" at bounding box center [683, 196] width 20 height 53
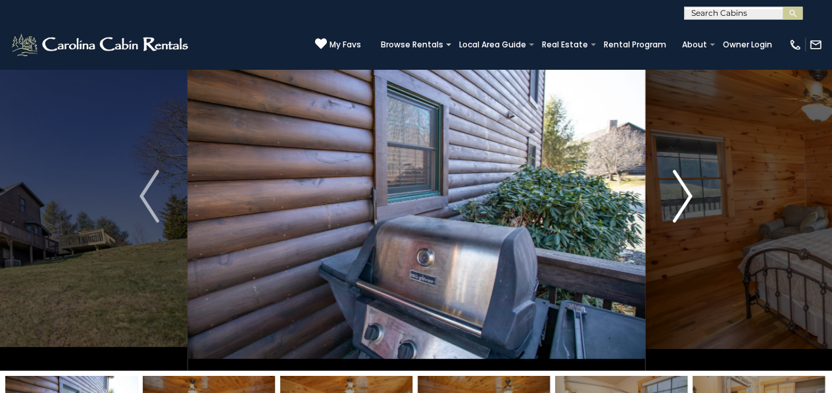
click at [675, 193] on img "Next" at bounding box center [683, 196] width 20 height 53
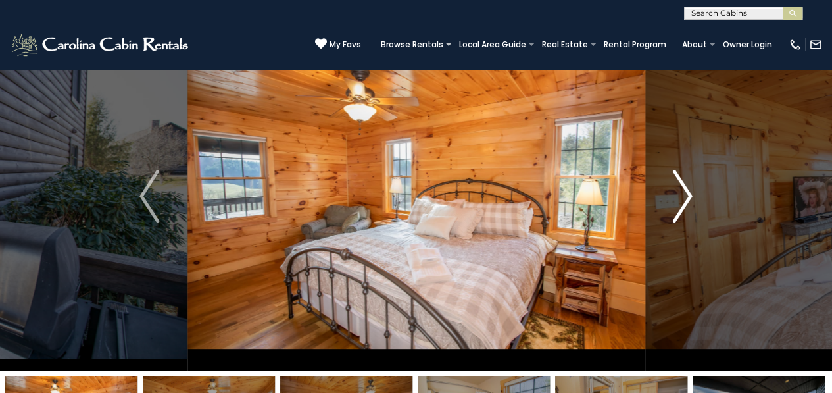
click at [675, 193] on img "Next" at bounding box center [683, 196] width 20 height 53
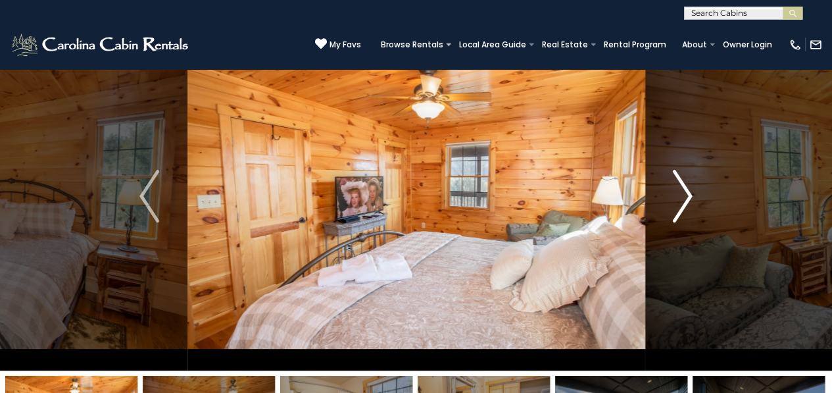
click at [675, 193] on img "Next" at bounding box center [683, 196] width 20 height 53
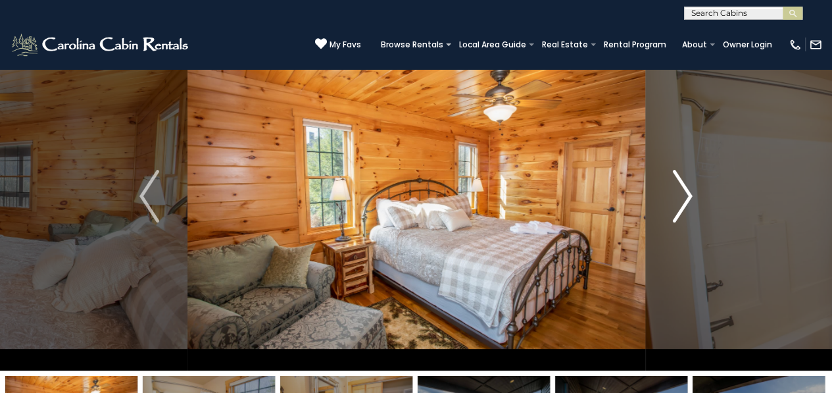
click at [675, 193] on img "Next" at bounding box center [683, 196] width 20 height 53
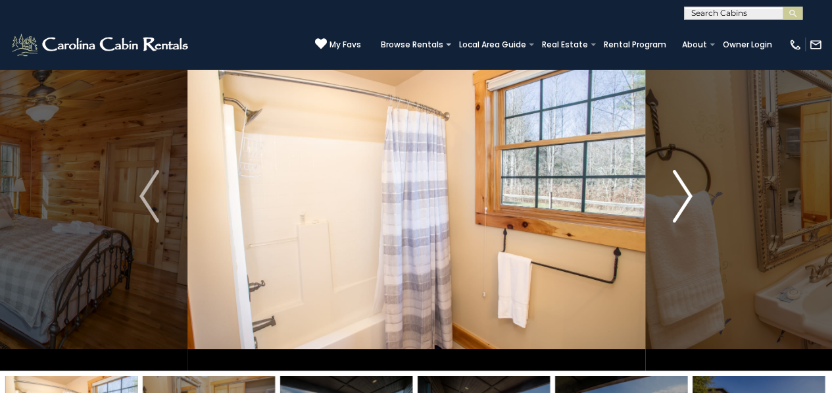
click at [675, 193] on img "Next" at bounding box center [683, 196] width 20 height 53
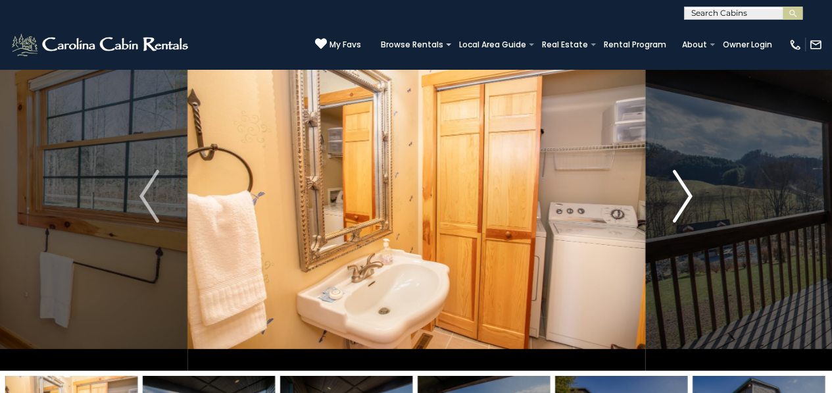
click at [675, 193] on img "Next" at bounding box center [683, 196] width 20 height 53
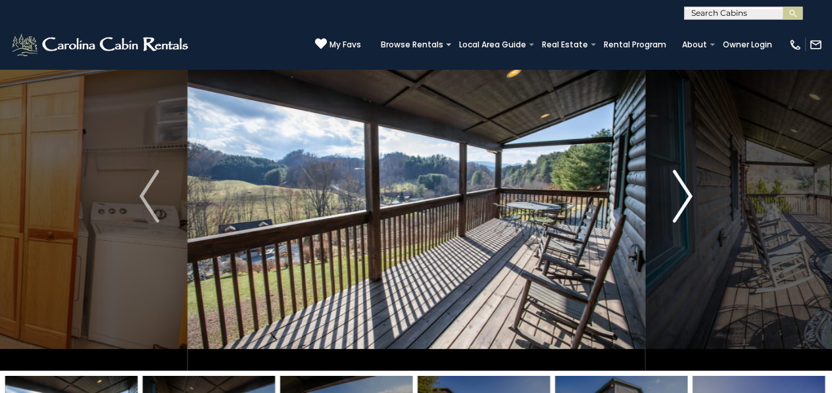
click at [675, 193] on img "Next" at bounding box center [683, 196] width 20 height 53
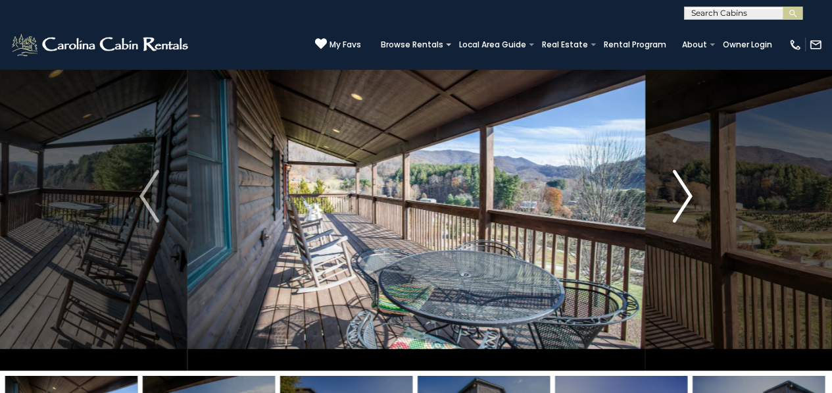
click at [675, 193] on img "Next" at bounding box center [683, 196] width 20 height 53
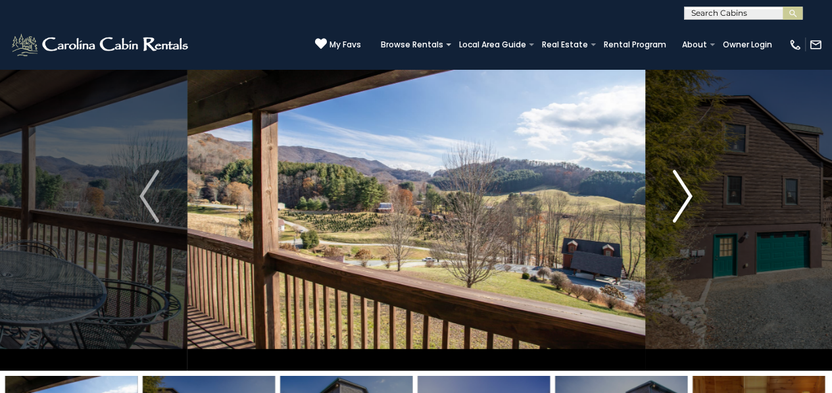
click at [675, 193] on img "Next" at bounding box center [683, 196] width 20 height 53
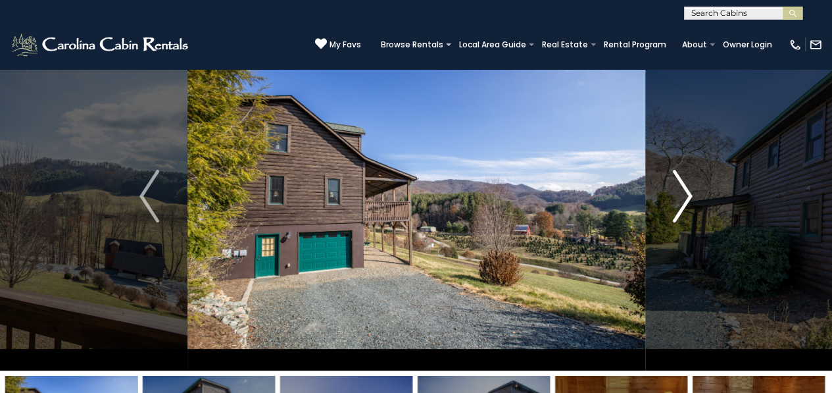
click at [675, 193] on img "Next" at bounding box center [683, 196] width 20 height 53
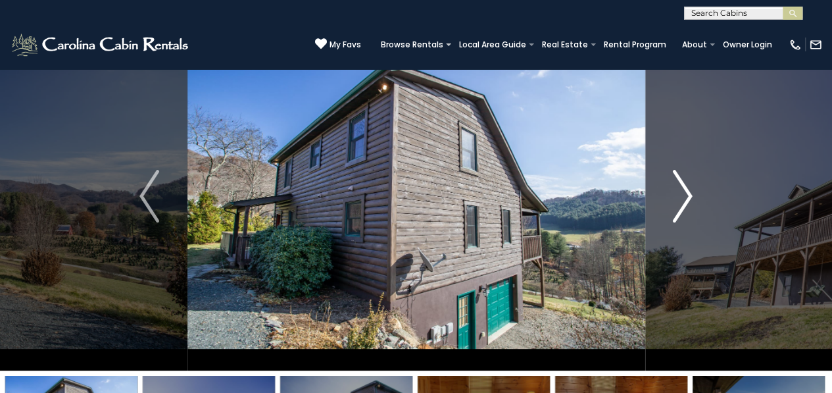
click at [675, 193] on img "Next" at bounding box center [683, 196] width 20 height 53
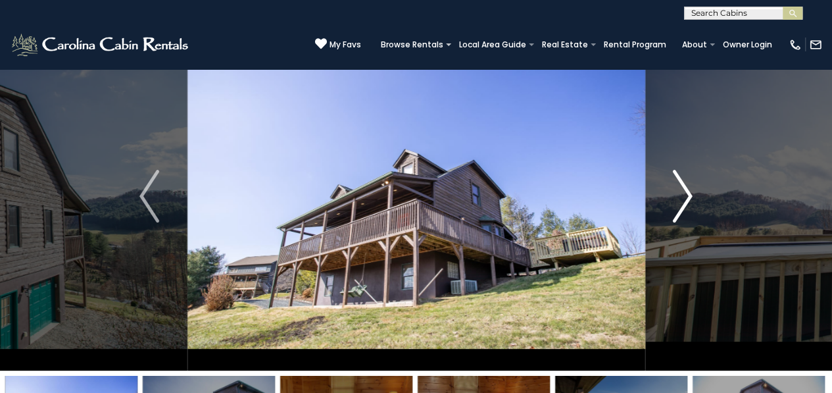
click at [675, 193] on img "Next" at bounding box center [683, 196] width 20 height 53
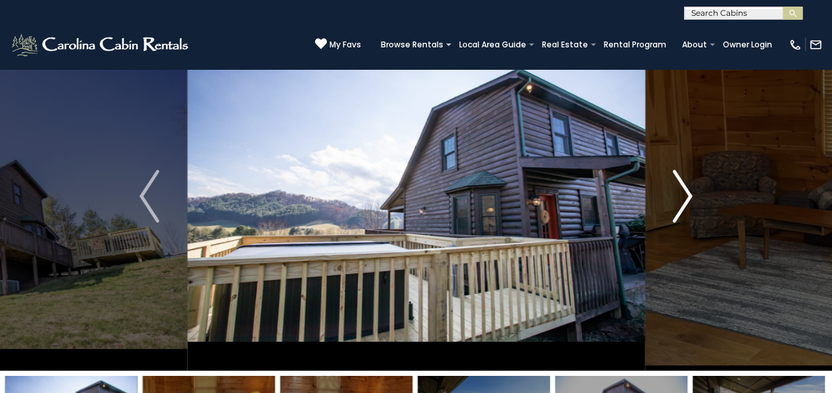
click at [675, 193] on img "Next" at bounding box center [683, 196] width 20 height 53
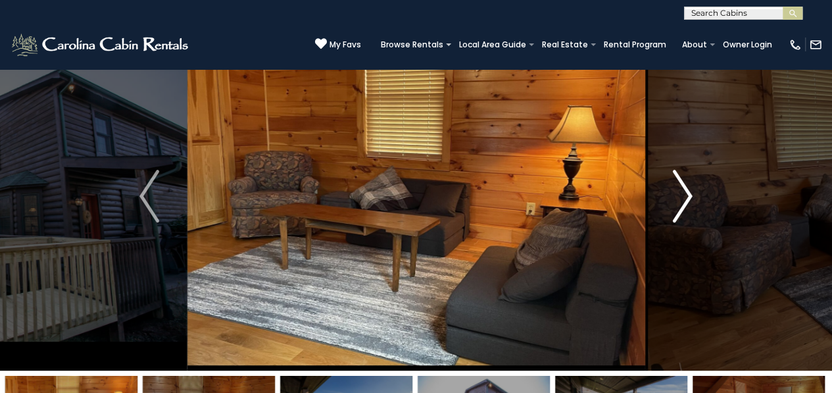
click at [675, 193] on img "Next" at bounding box center [683, 196] width 20 height 53
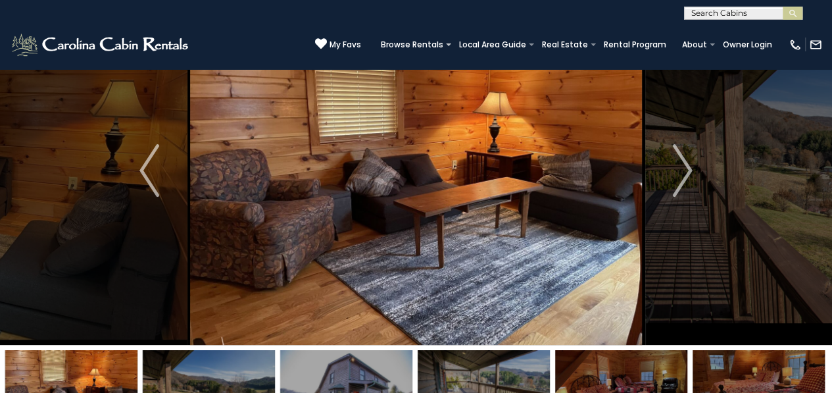
scroll to position [0, 0]
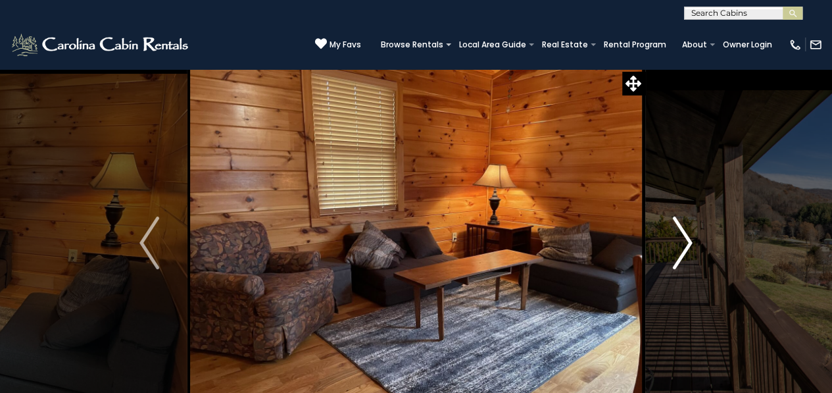
click at [673, 224] on img "Next" at bounding box center [683, 242] width 20 height 53
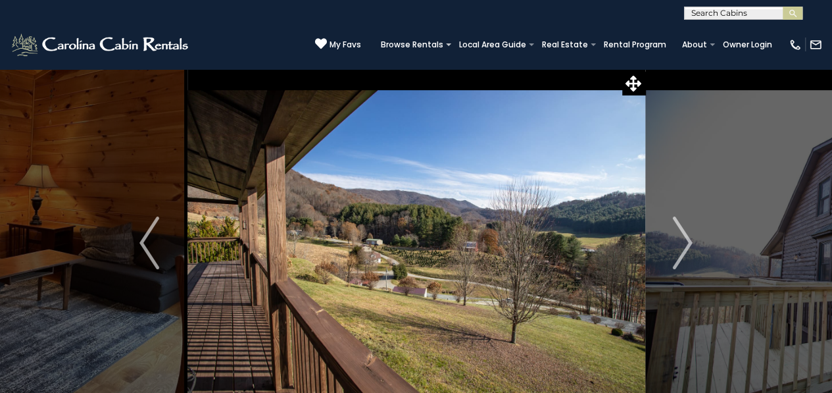
click at [226, 180] on img at bounding box center [416, 242] width 458 height 349
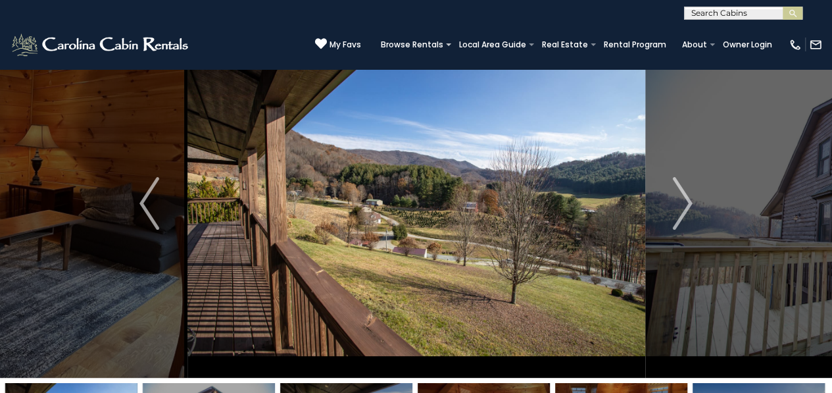
scroll to position [41, 0]
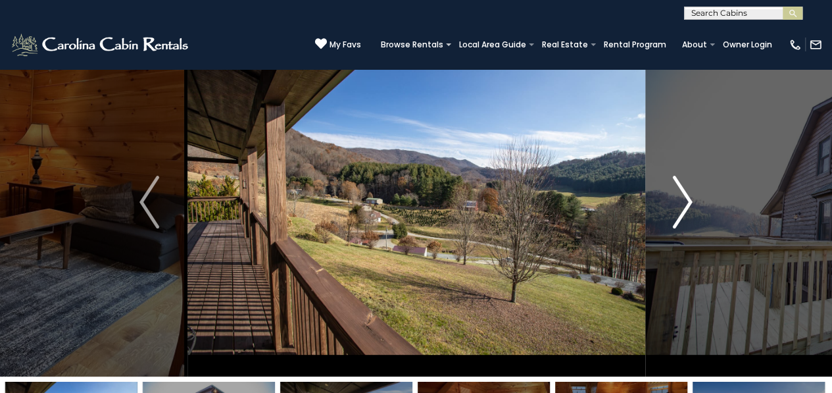
click at [690, 199] on img "Next" at bounding box center [683, 202] width 20 height 53
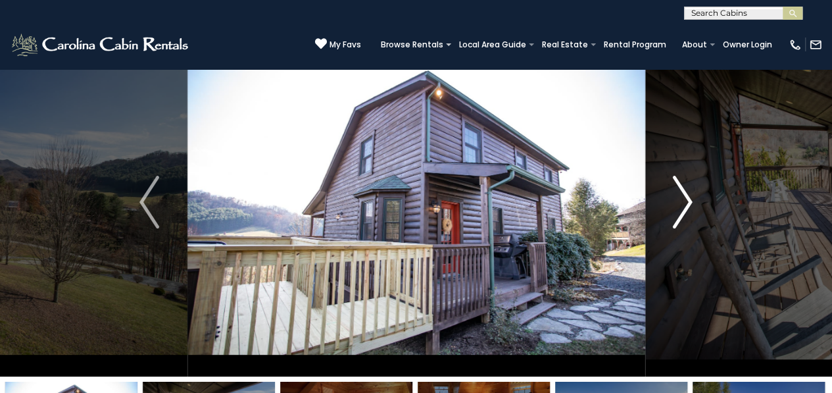
click at [690, 199] on img "Next" at bounding box center [683, 202] width 20 height 53
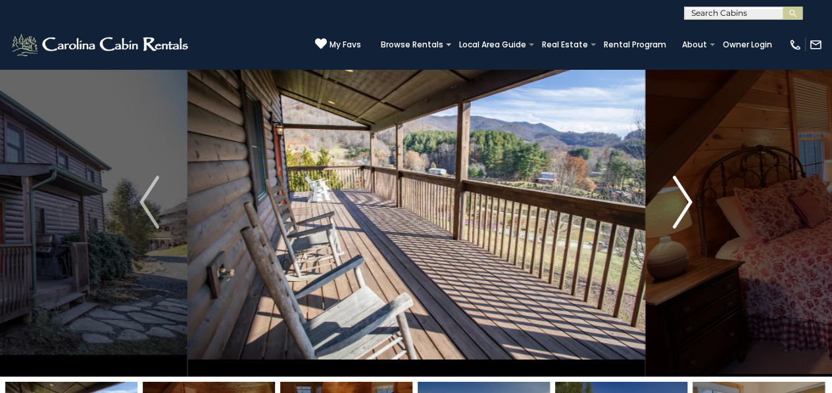
click at [690, 199] on img "Next" at bounding box center [683, 202] width 20 height 53
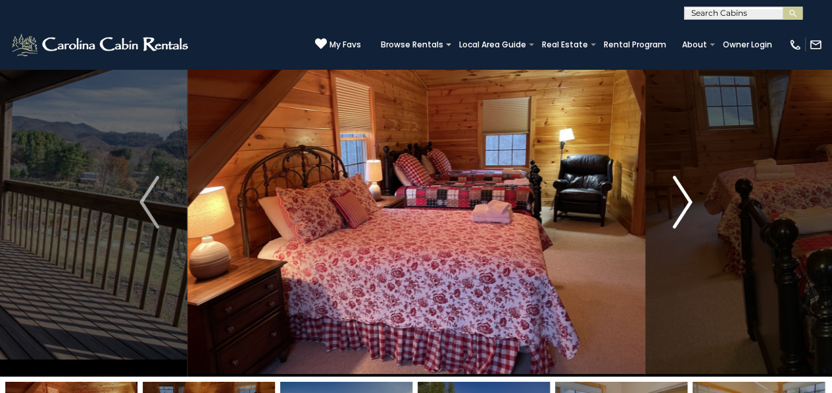
click at [690, 199] on img "Next" at bounding box center [683, 202] width 20 height 53
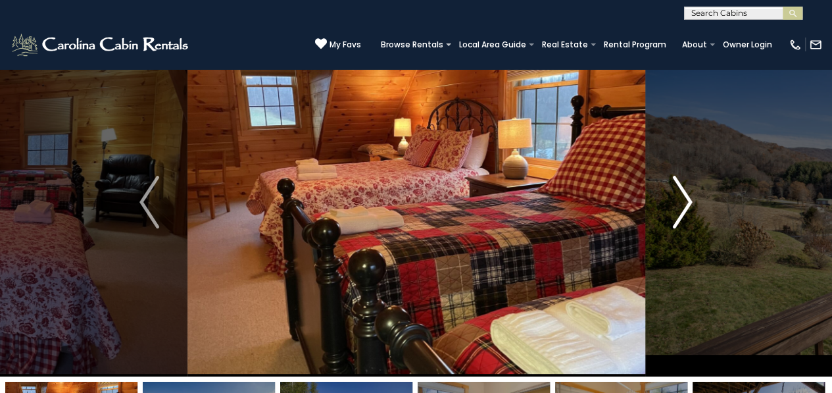
click at [690, 199] on img "Next" at bounding box center [683, 202] width 20 height 53
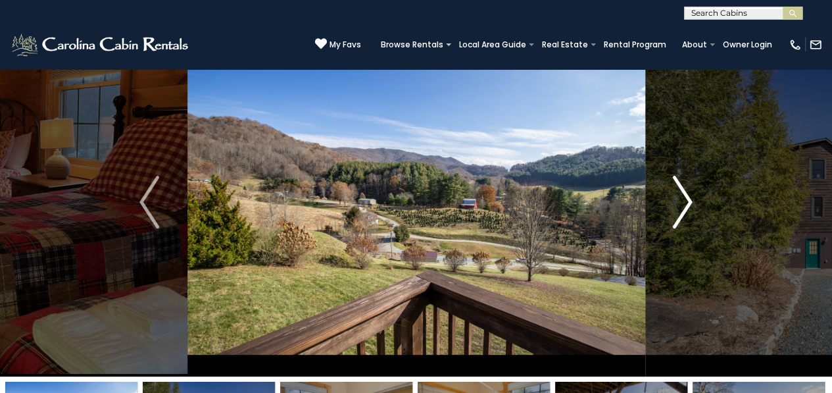
click at [690, 199] on img "Next" at bounding box center [683, 202] width 20 height 53
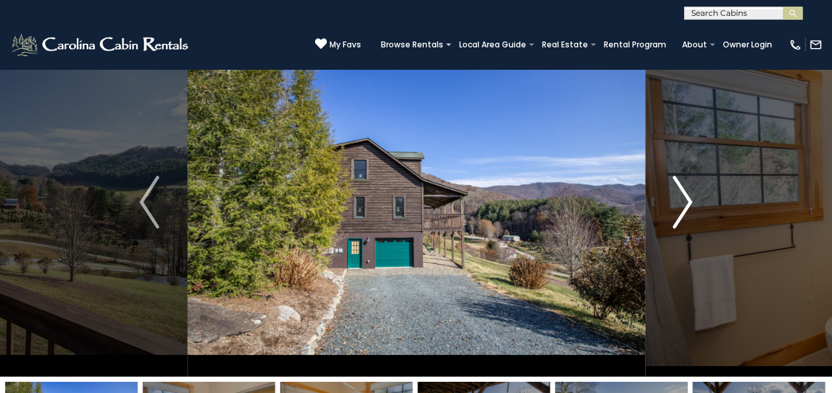
click at [690, 199] on img "Next" at bounding box center [683, 202] width 20 height 53
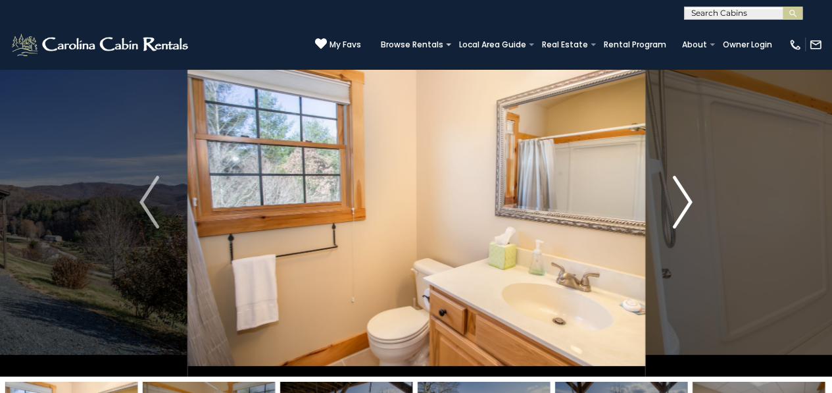
click at [690, 199] on img "Next" at bounding box center [683, 202] width 20 height 53
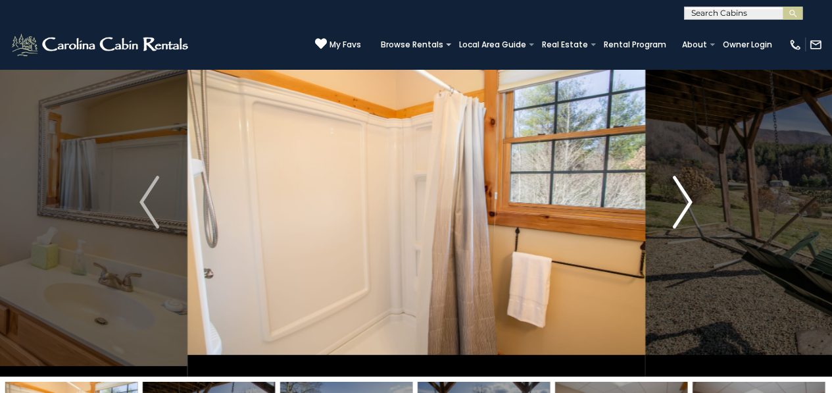
click at [690, 199] on img "Next" at bounding box center [683, 202] width 20 height 53
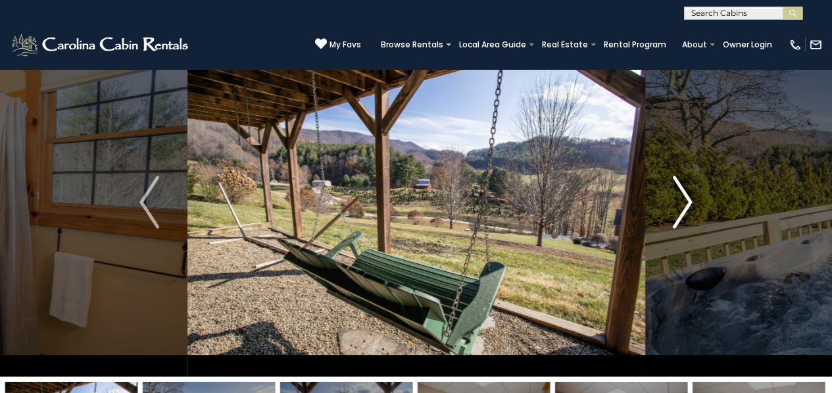
click at [690, 199] on img "Next" at bounding box center [683, 202] width 20 height 53
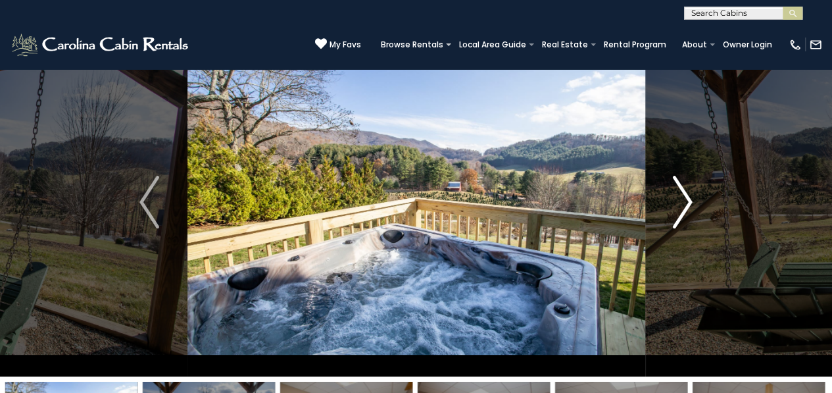
click at [690, 199] on img "Next" at bounding box center [683, 202] width 20 height 53
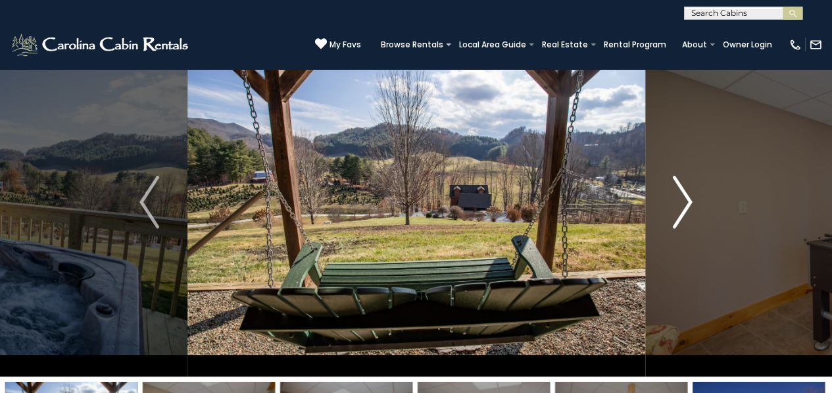
click at [690, 199] on img "Next" at bounding box center [683, 202] width 20 height 53
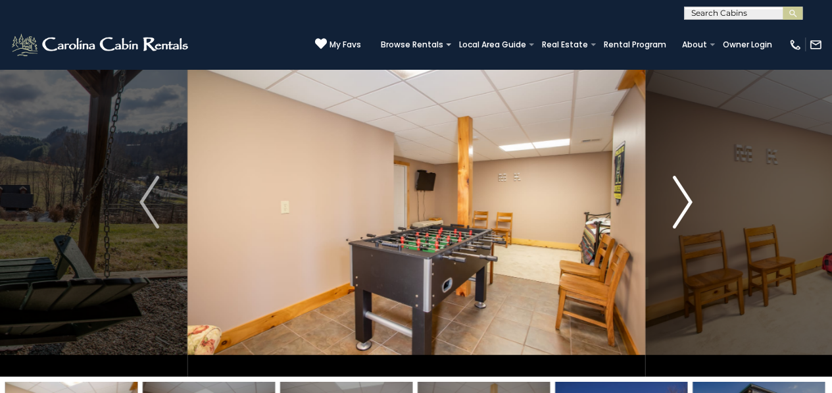
click at [690, 199] on img "Next" at bounding box center [683, 202] width 20 height 53
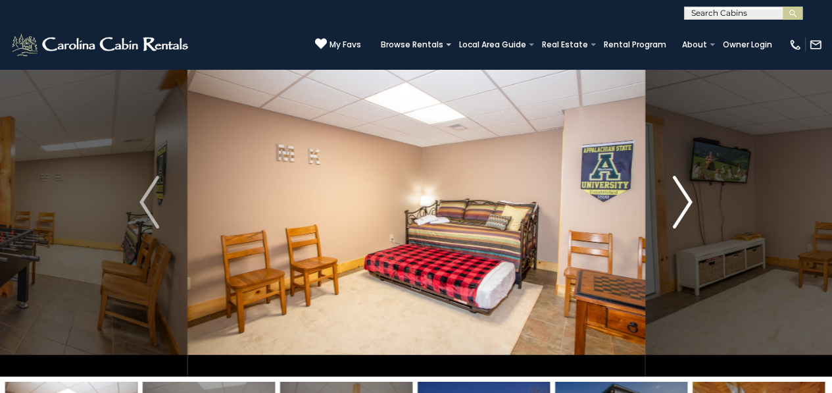
click at [690, 199] on img "Next" at bounding box center [683, 202] width 20 height 53
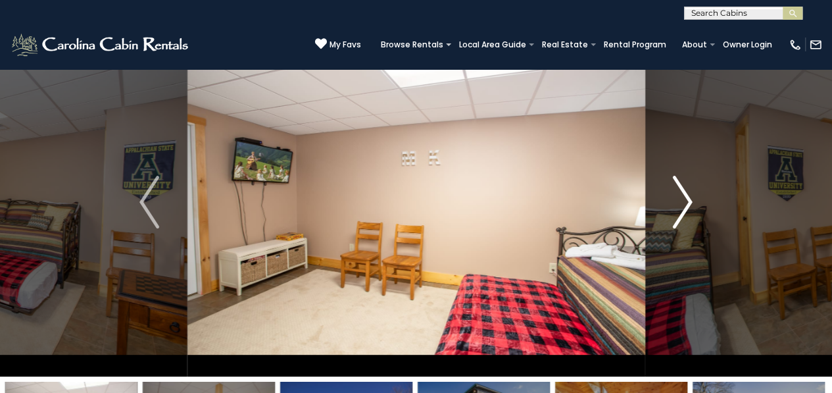
click at [690, 199] on img "Next" at bounding box center [683, 202] width 20 height 53
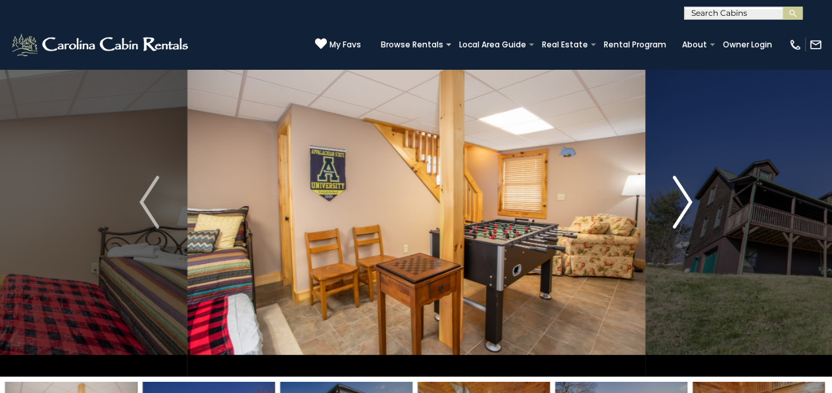
click at [702, 192] on button "Next" at bounding box center [682, 202] width 76 height 349
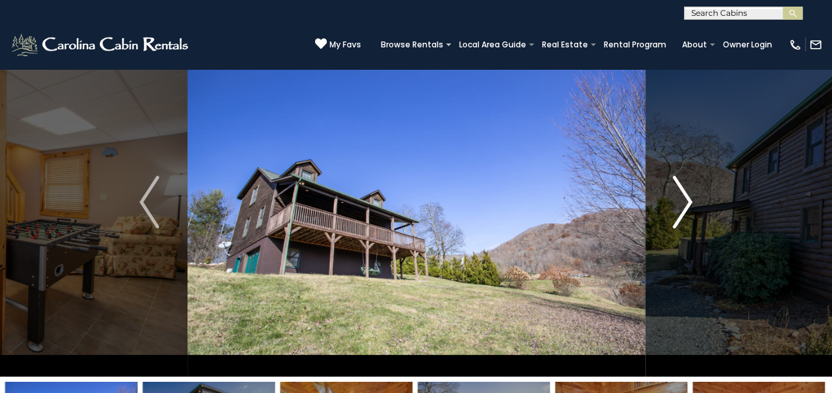
click at [693, 199] on button "Next" at bounding box center [682, 202] width 76 height 349
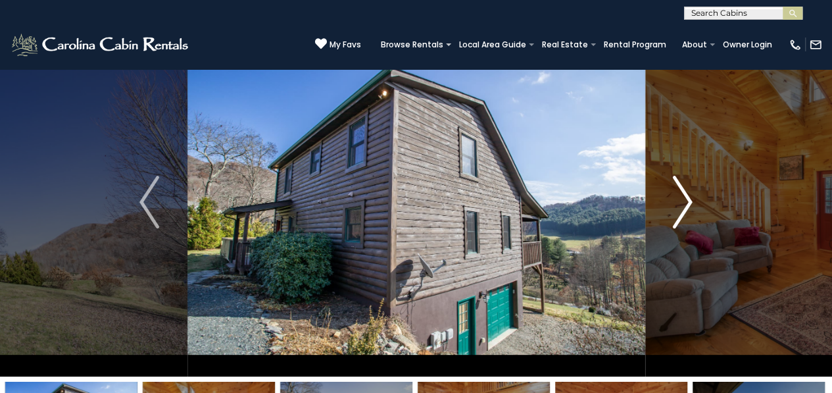
click at [684, 205] on img "Next" at bounding box center [683, 202] width 20 height 53
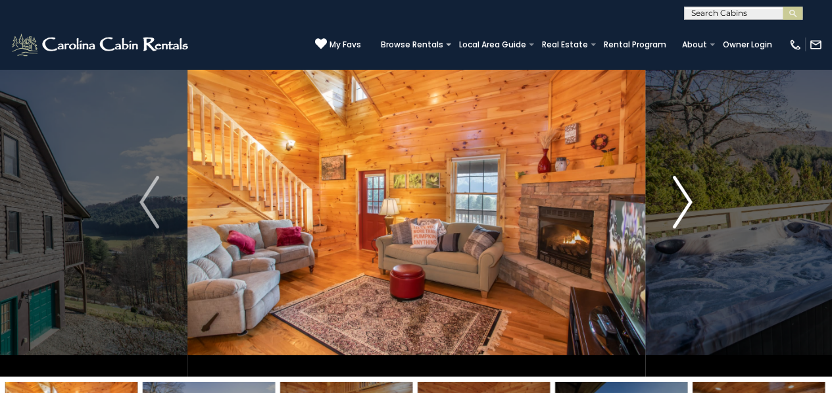
click at [690, 203] on img "Next" at bounding box center [683, 202] width 20 height 53
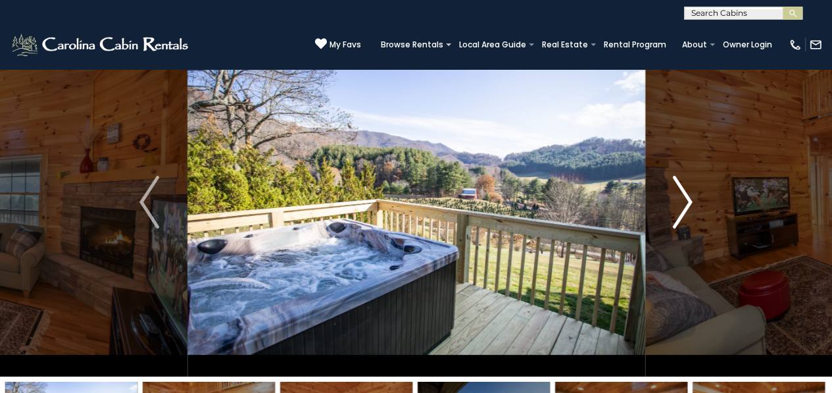
click at [681, 210] on img "Next" at bounding box center [683, 202] width 20 height 53
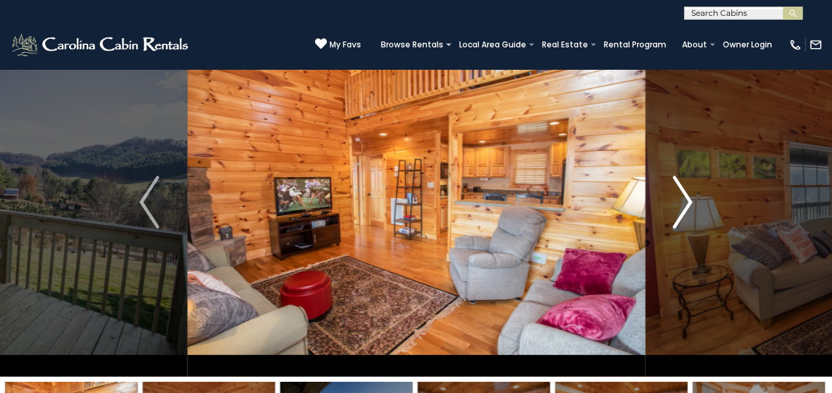
click at [694, 210] on button "Next" at bounding box center [682, 202] width 76 height 349
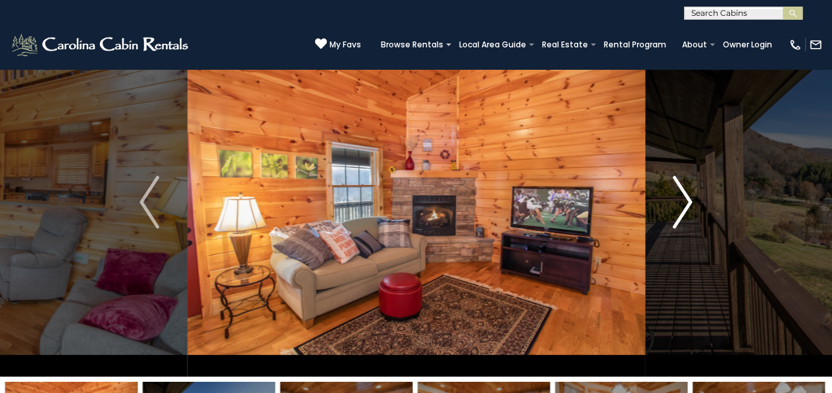
click at [690, 210] on img "Next" at bounding box center [683, 202] width 20 height 53
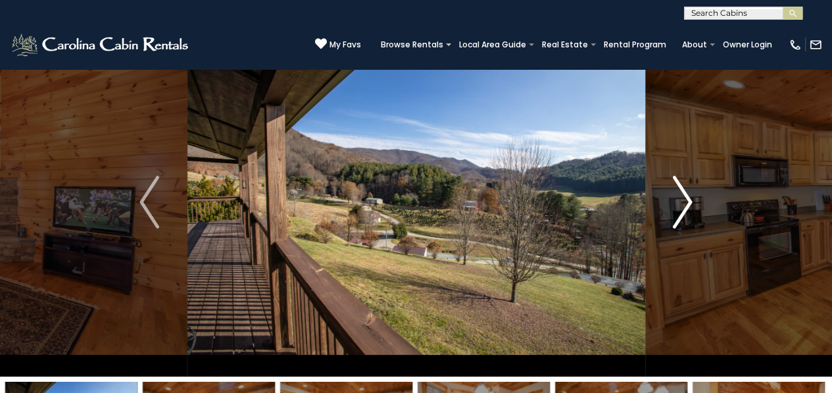
click at [690, 207] on img "Next" at bounding box center [683, 202] width 20 height 53
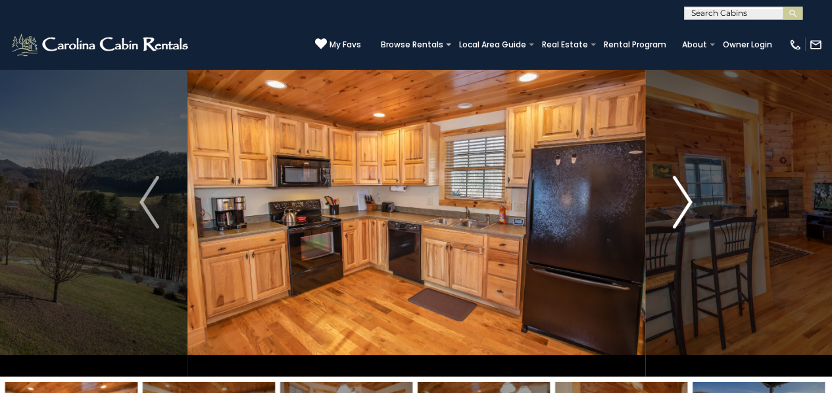
click at [698, 209] on button "Next" at bounding box center [682, 202] width 76 height 349
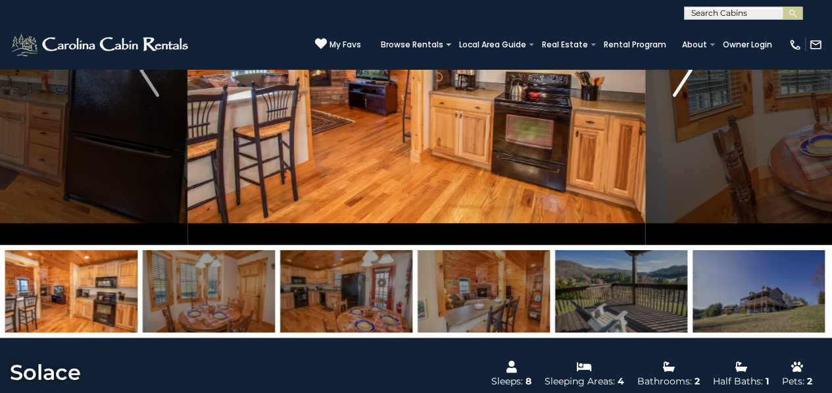
scroll to position [170, 0]
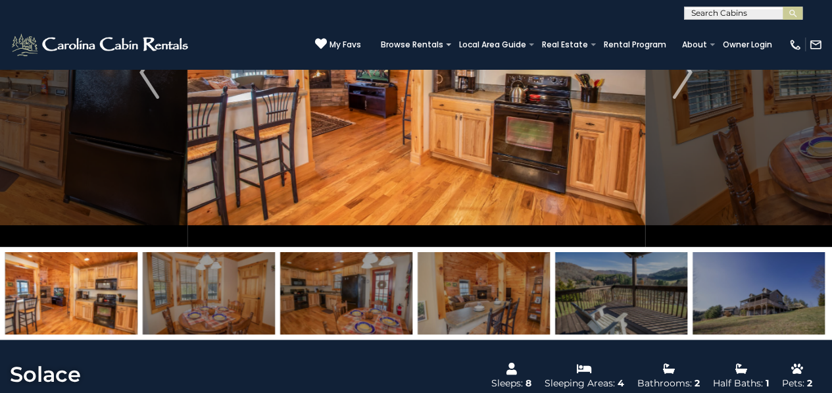
click at [512, 296] on img at bounding box center [484, 293] width 132 height 82
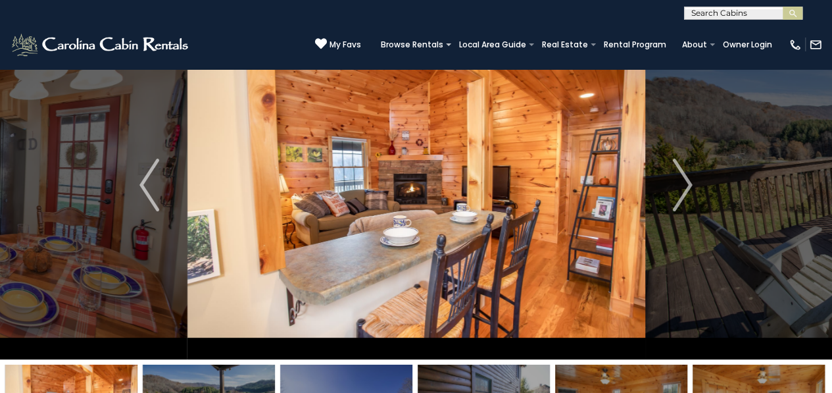
scroll to position [49, 0]
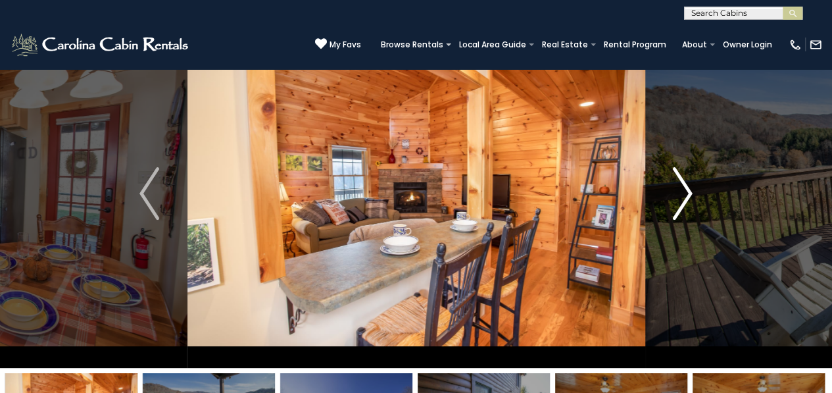
click at [688, 184] on img "Next" at bounding box center [683, 193] width 20 height 53
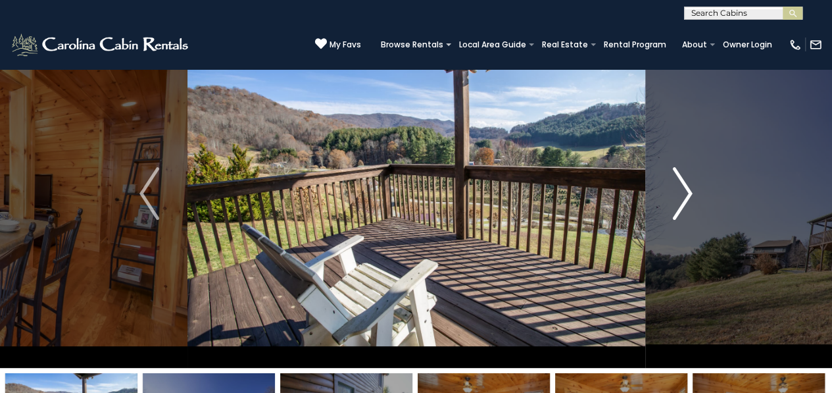
click at [693, 203] on button "Next" at bounding box center [682, 193] width 76 height 349
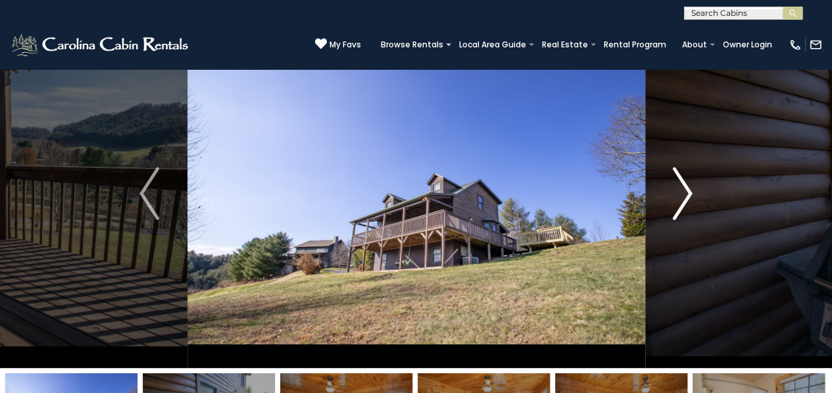
click at [677, 203] on img "Next" at bounding box center [683, 193] width 20 height 53
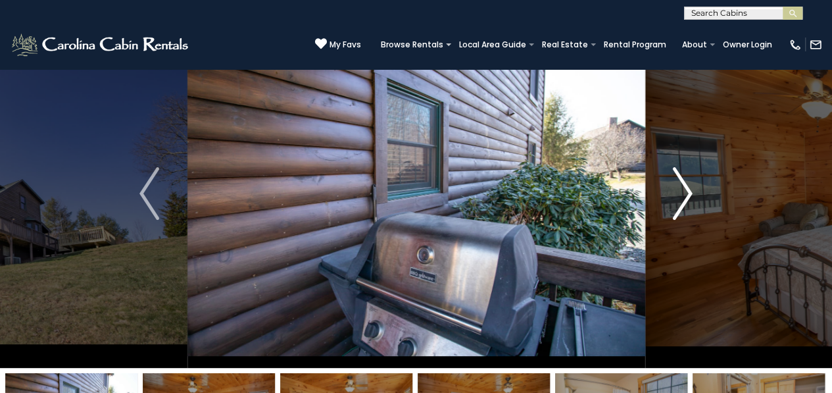
click at [687, 199] on img "Next" at bounding box center [683, 193] width 20 height 53
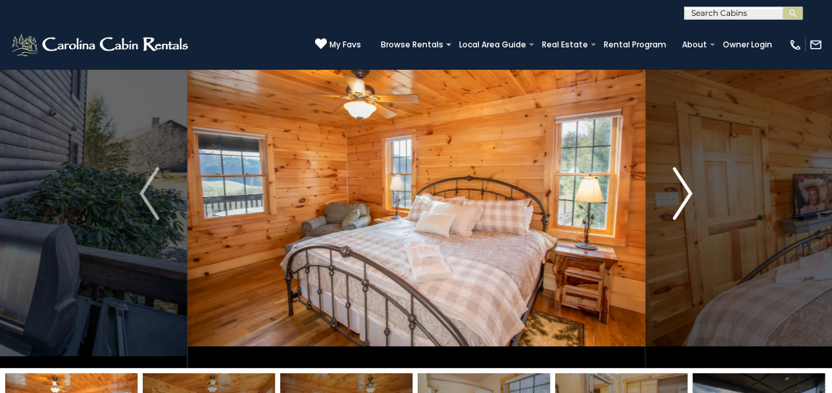
click at [683, 208] on img "Next" at bounding box center [683, 193] width 20 height 53
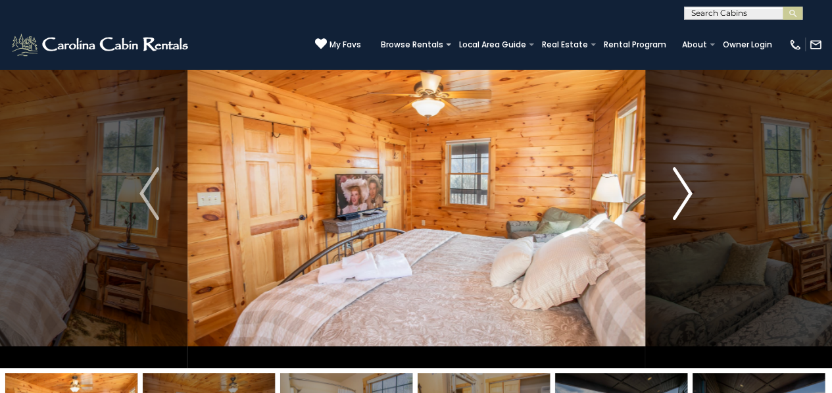
click at [690, 201] on img "Next" at bounding box center [683, 193] width 20 height 53
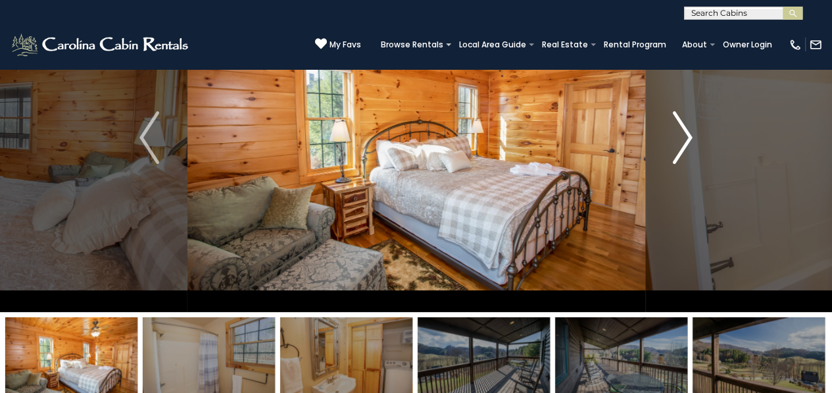
scroll to position [107, 0]
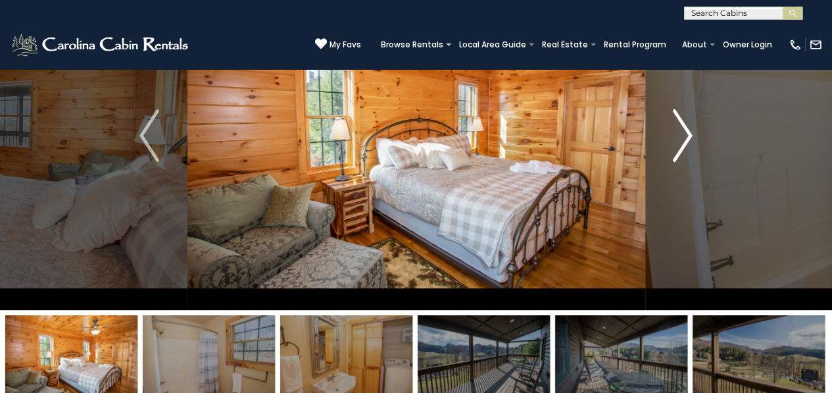
click at [700, 133] on button "Next" at bounding box center [682, 135] width 76 height 349
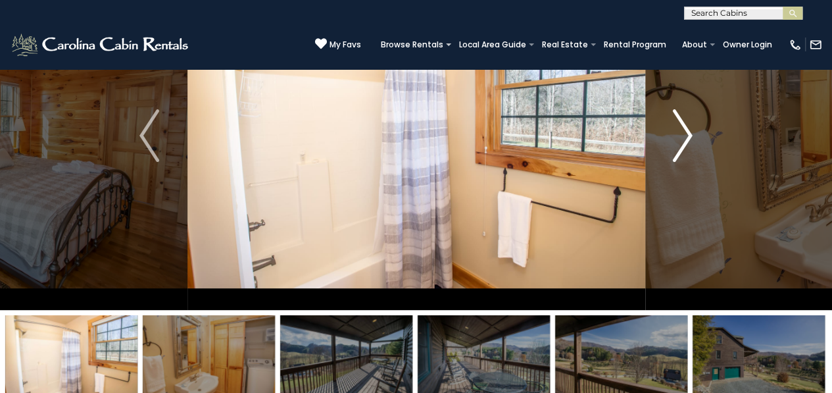
click at [690, 139] on img "Next" at bounding box center [683, 135] width 20 height 53
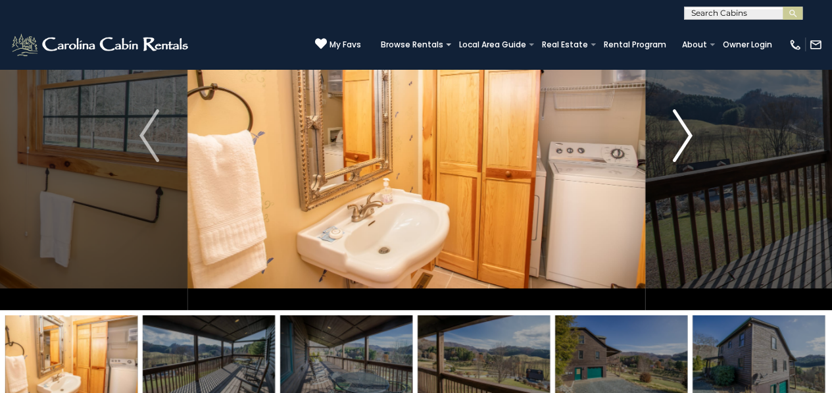
click at [675, 138] on img "Next" at bounding box center [683, 135] width 20 height 53
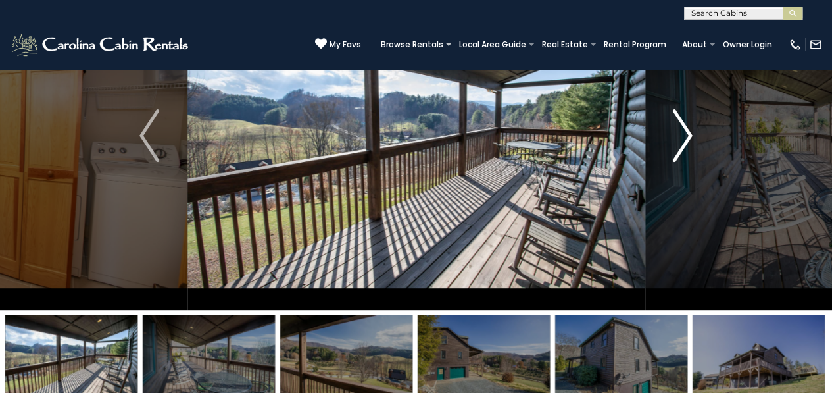
click at [699, 138] on button "Next" at bounding box center [682, 135] width 76 height 349
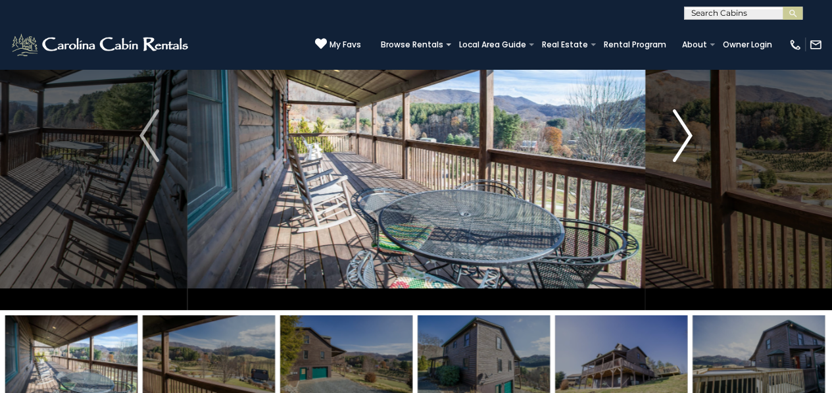
click at [679, 133] on img "Next" at bounding box center [683, 135] width 20 height 53
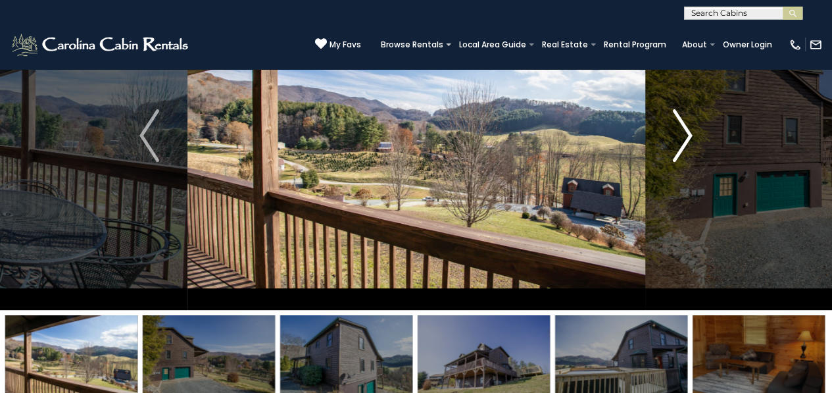
click at [689, 130] on img "Next" at bounding box center [683, 135] width 20 height 53
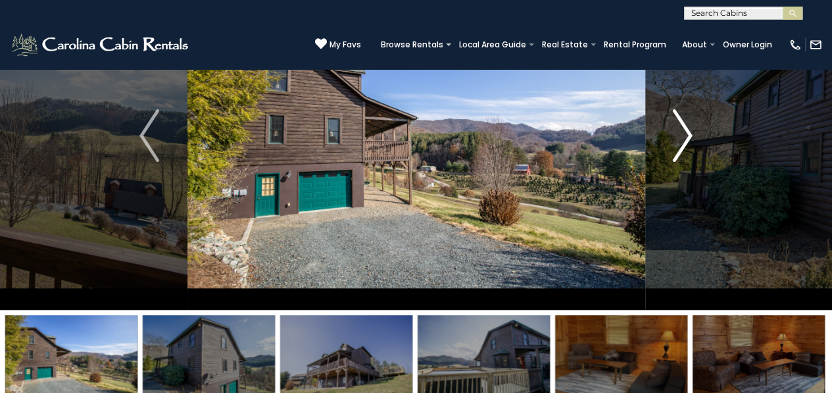
click at [696, 136] on button "Next" at bounding box center [682, 135] width 76 height 349
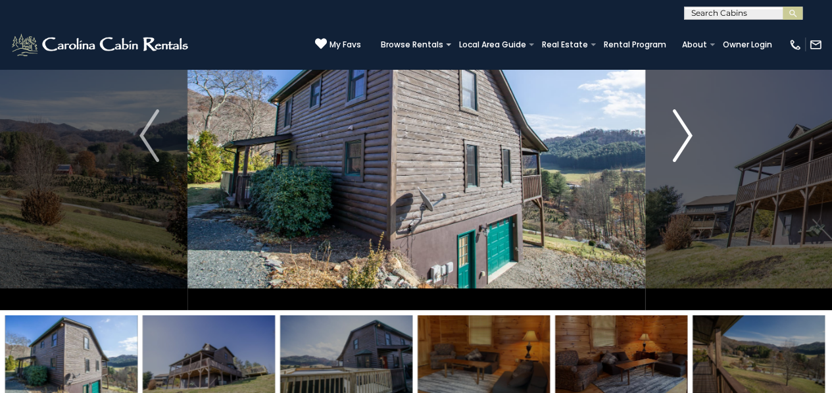
click at [683, 142] on img "Next" at bounding box center [683, 135] width 20 height 53
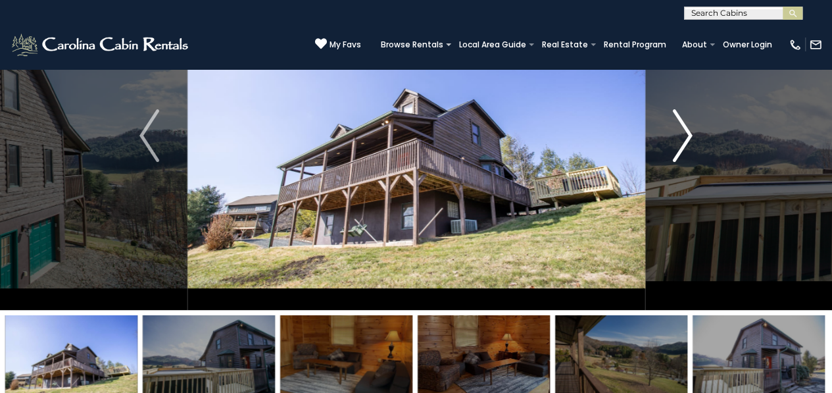
click at [700, 113] on button "Next" at bounding box center [682, 135] width 76 height 349
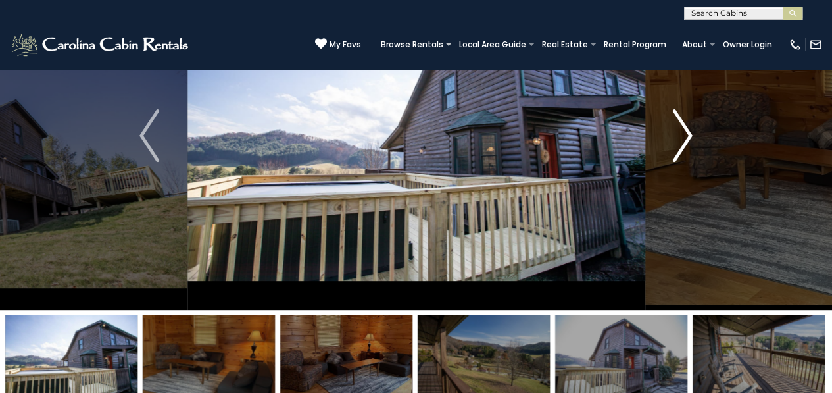
click at [697, 135] on button "Next" at bounding box center [682, 135] width 76 height 349
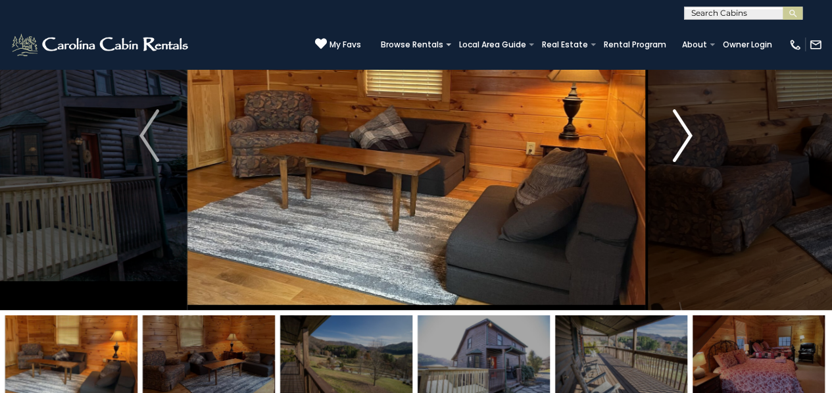
click at [687, 141] on img "Next" at bounding box center [683, 135] width 20 height 53
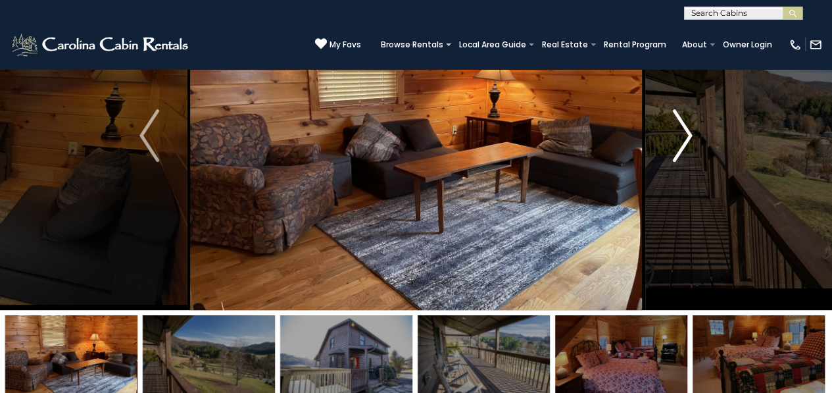
click at [704, 133] on button "Next" at bounding box center [682, 135] width 76 height 349
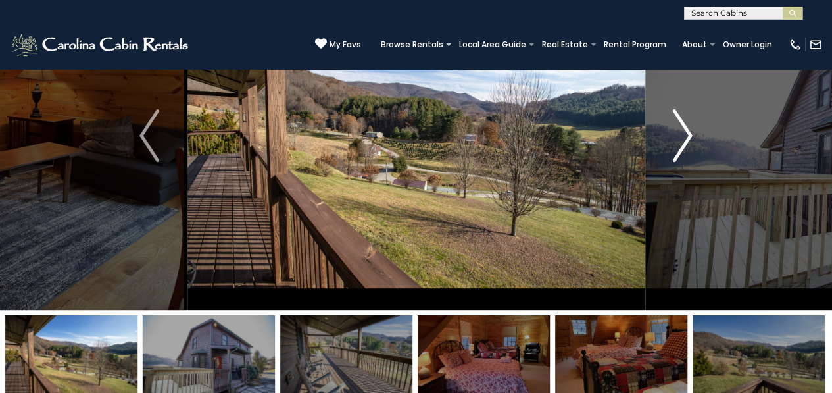
click at [692, 150] on button "Next" at bounding box center [682, 135] width 76 height 349
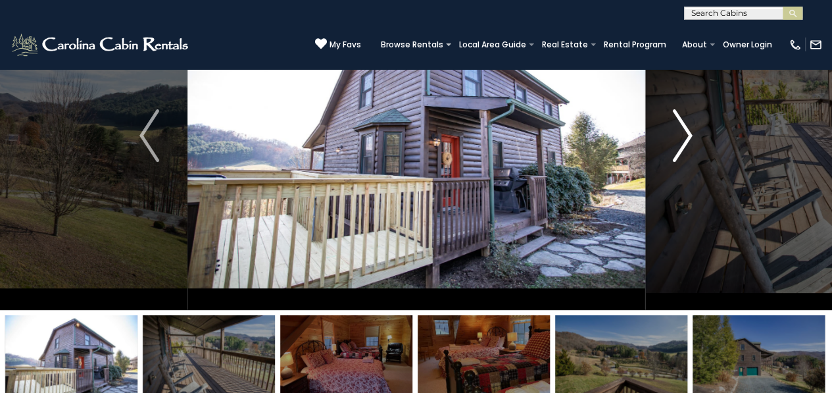
click at [698, 134] on button "Next" at bounding box center [682, 135] width 76 height 349
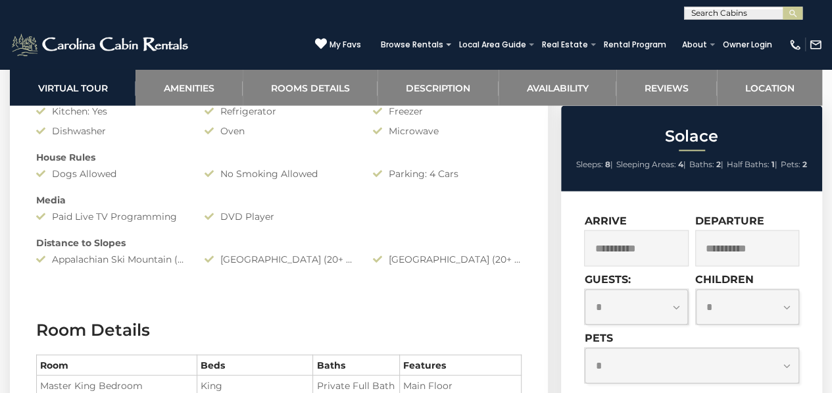
scroll to position [1202, 0]
click at [317, 260] on div "[GEOGRAPHIC_DATA] (20+ Minutes Drive)" at bounding box center [279, 258] width 168 height 13
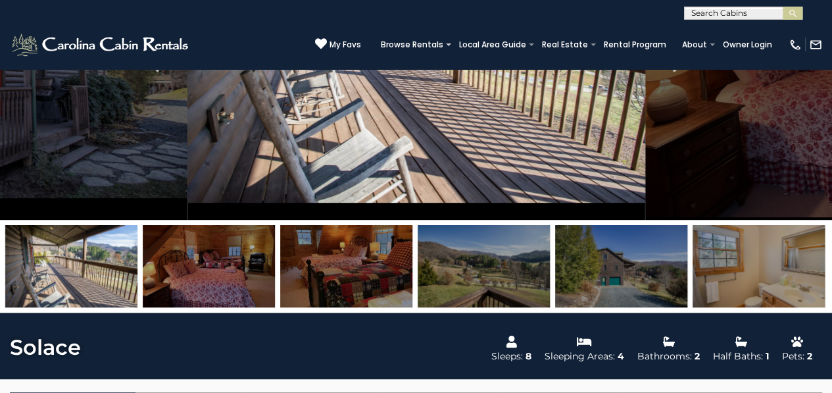
scroll to position [0, 0]
